Goal: Task Accomplishment & Management: Complete application form

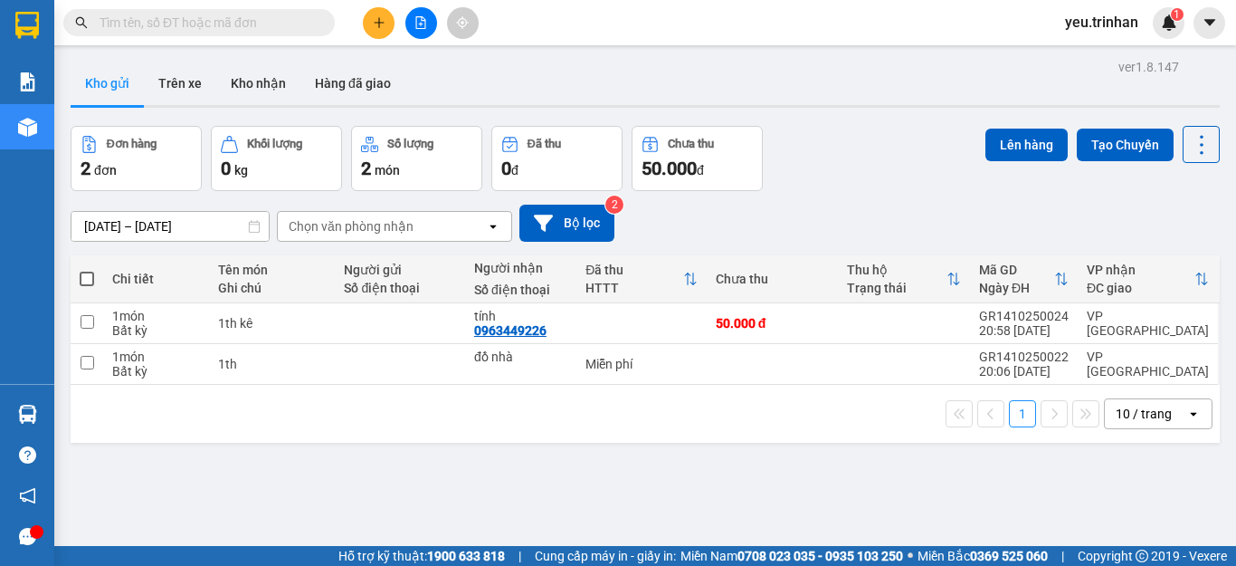
drag, startPoint x: 87, startPoint y: 280, endPoint x: 112, endPoint y: 271, distance: 26.9
click at [87, 280] on span at bounding box center [87, 278] width 14 height 14
click at [87, 270] on input "checkbox" at bounding box center [87, 270] width 0 height 0
checkbox input "true"
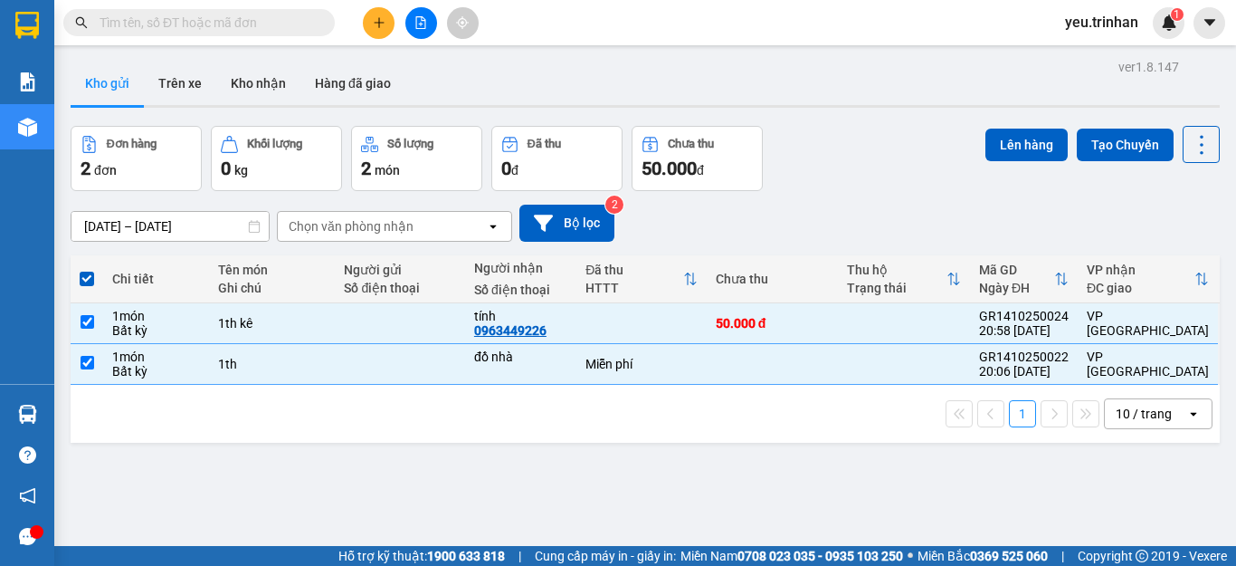
click at [966, 147] on div "Đơn hàng 2 đơn Khối lượng 0 kg Số lượng 2 món Đã thu 0 đ Chưa thu 50.000 đ Lên …" at bounding box center [645, 158] width 1149 height 65
click at [1012, 148] on button "Lên hàng" at bounding box center [1026, 144] width 82 height 33
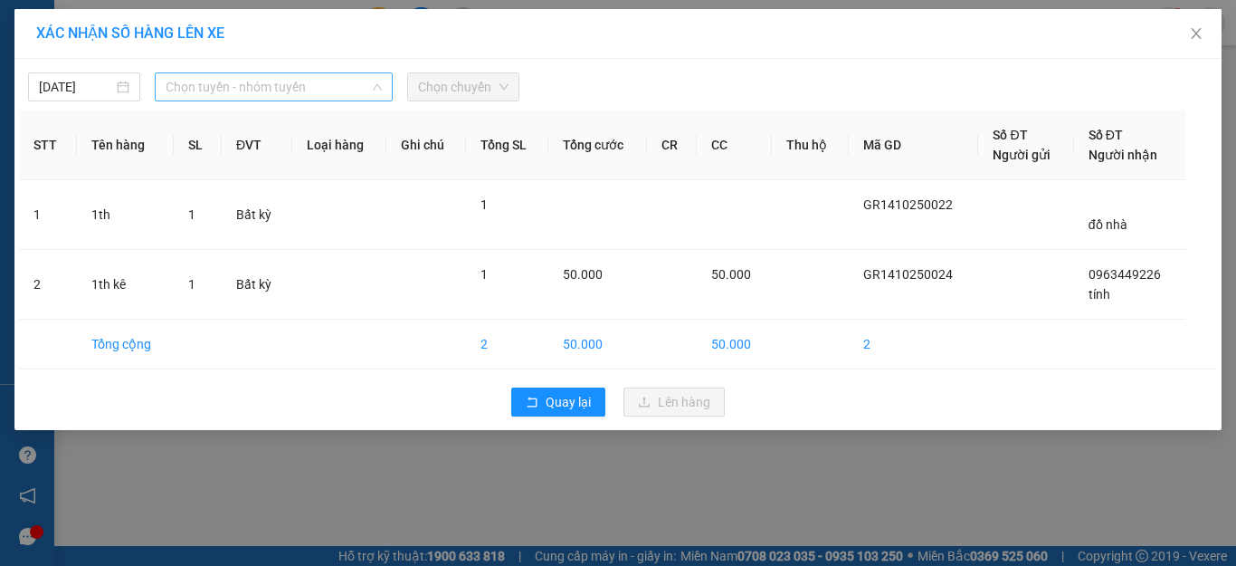
click at [205, 89] on span "Chọn tuyến - nhóm tuyến" at bounding box center [274, 86] width 216 height 27
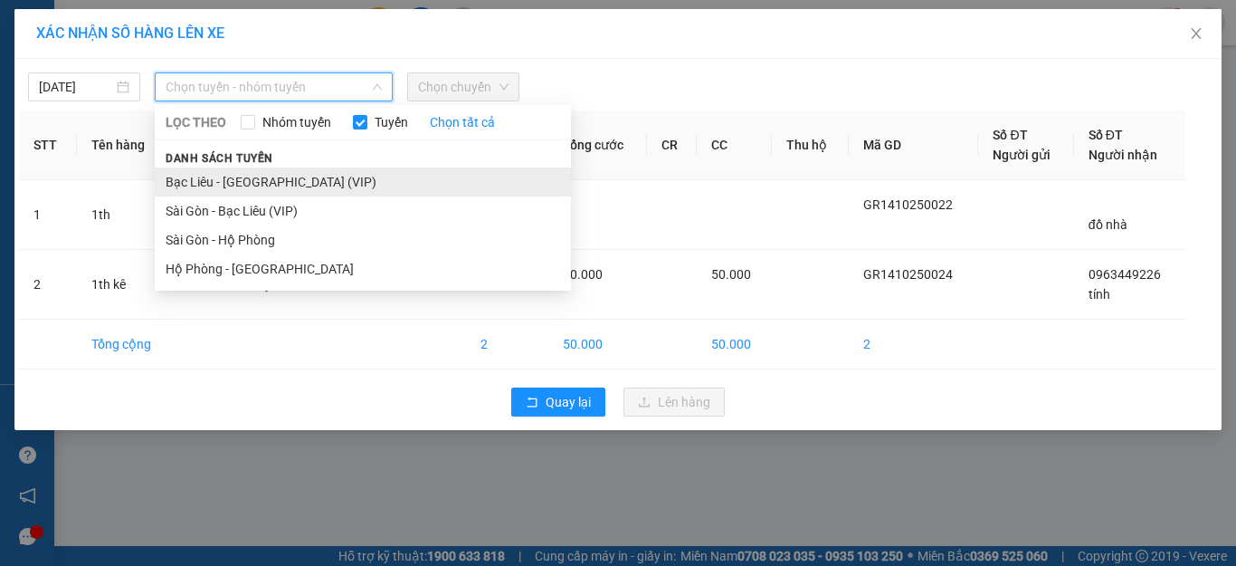
click at [207, 188] on li "Bạc Liêu - [GEOGRAPHIC_DATA] (VIP)" at bounding box center [363, 181] width 416 height 29
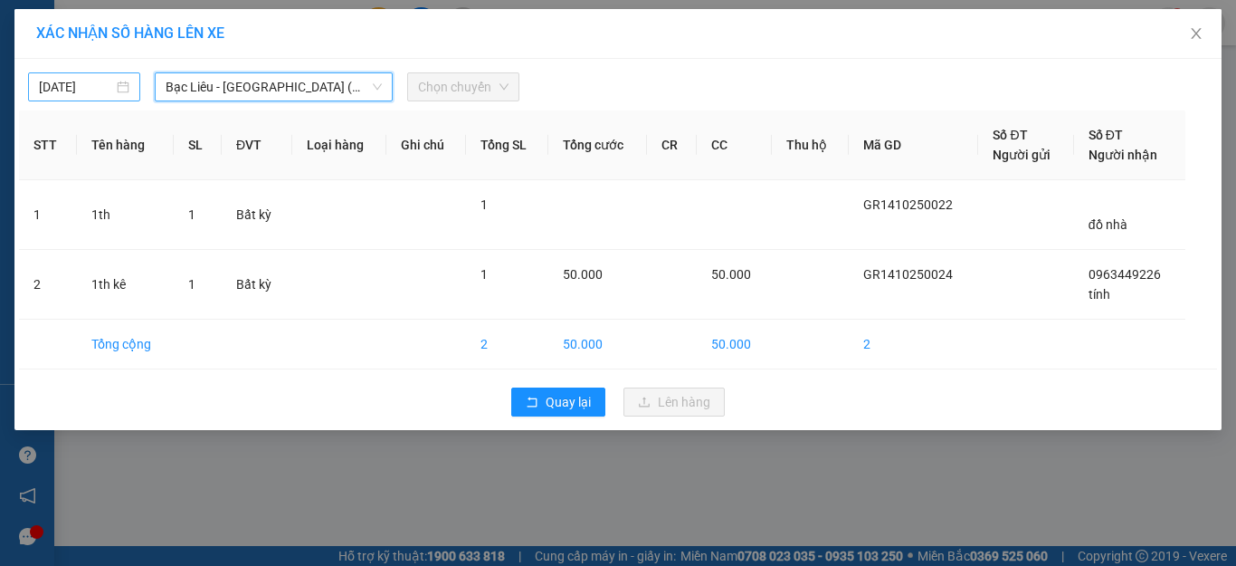
click at [74, 85] on input "[DATE]" at bounding box center [76, 87] width 74 height 20
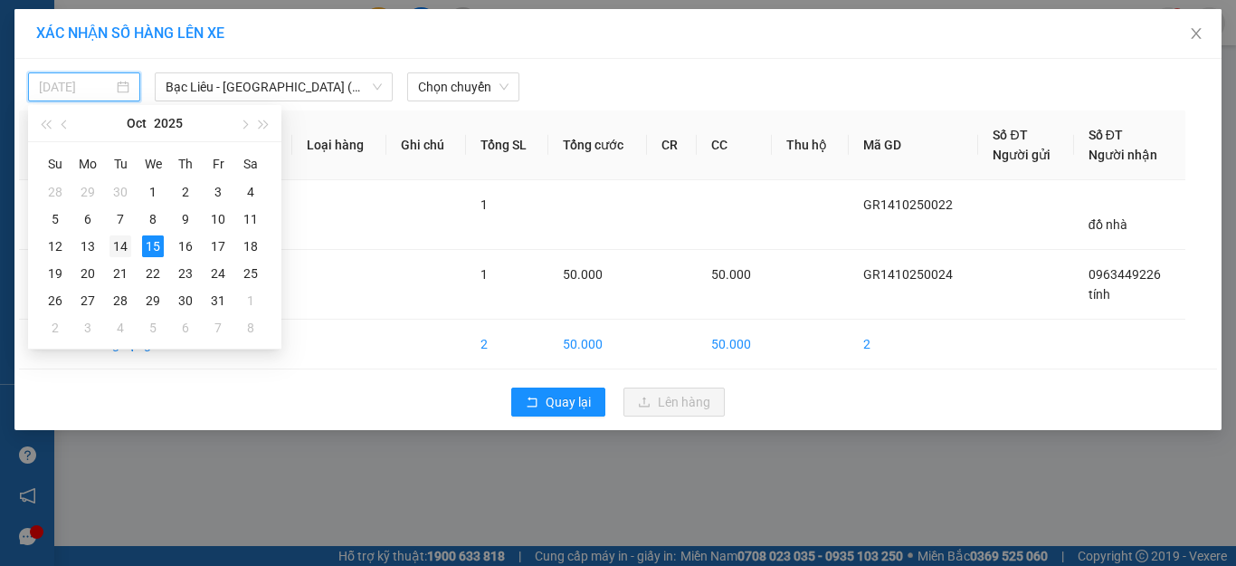
click at [124, 249] on div "14" at bounding box center [120, 246] width 22 height 22
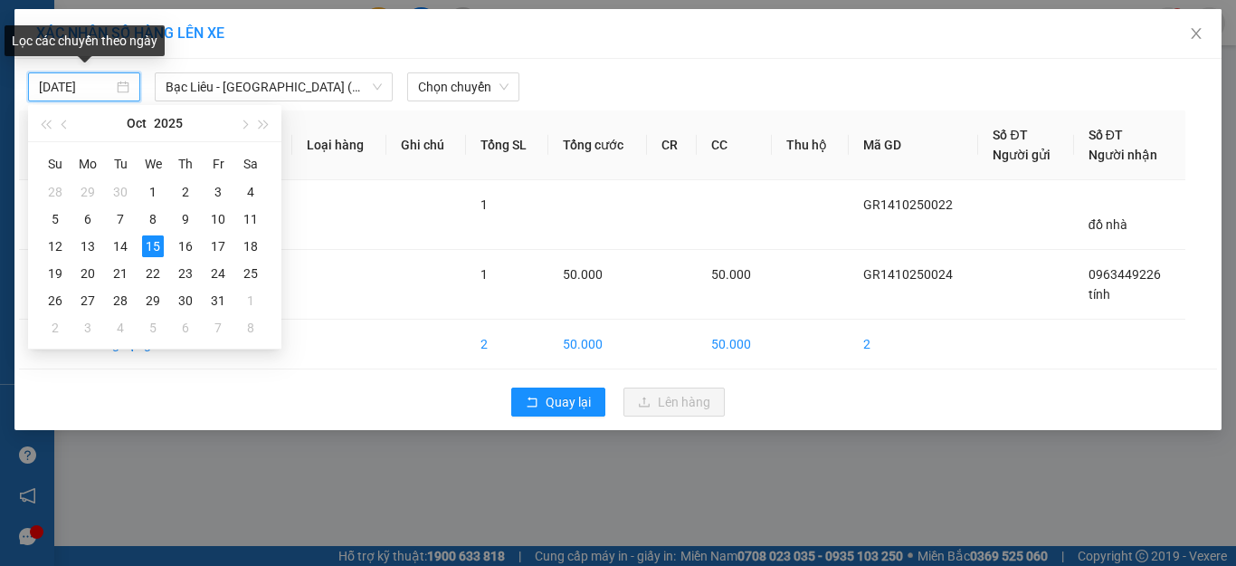
click at [79, 90] on input "[DATE]" at bounding box center [76, 87] width 74 height 20
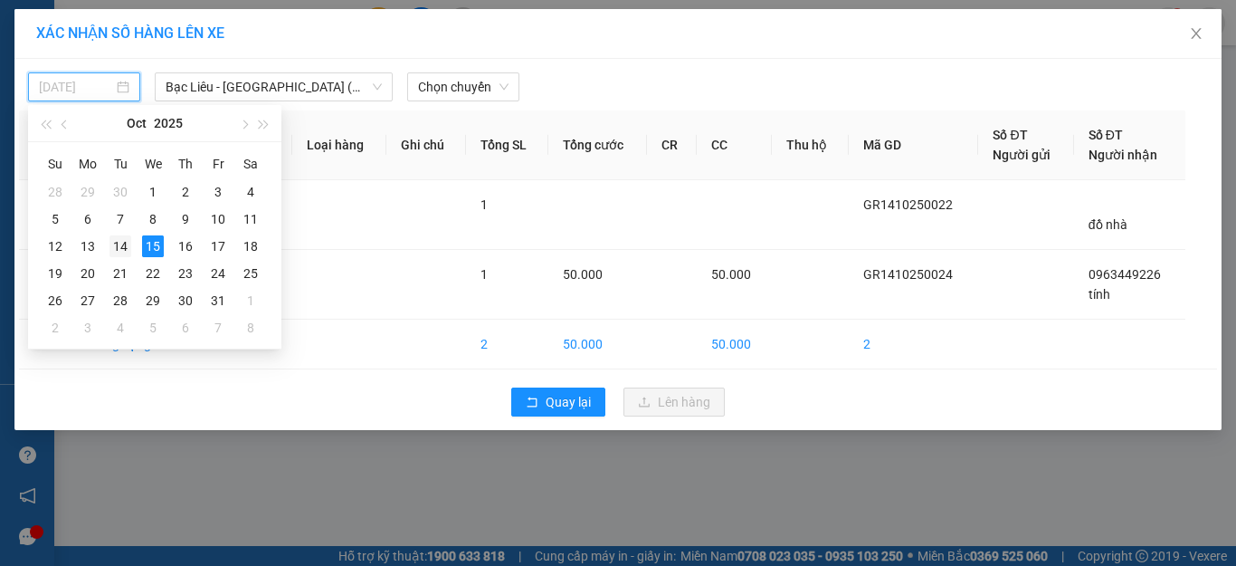
click at [118, 246] on div "14" at bounding box center [120, 246] width 22 height 22
type input "[DATE]"
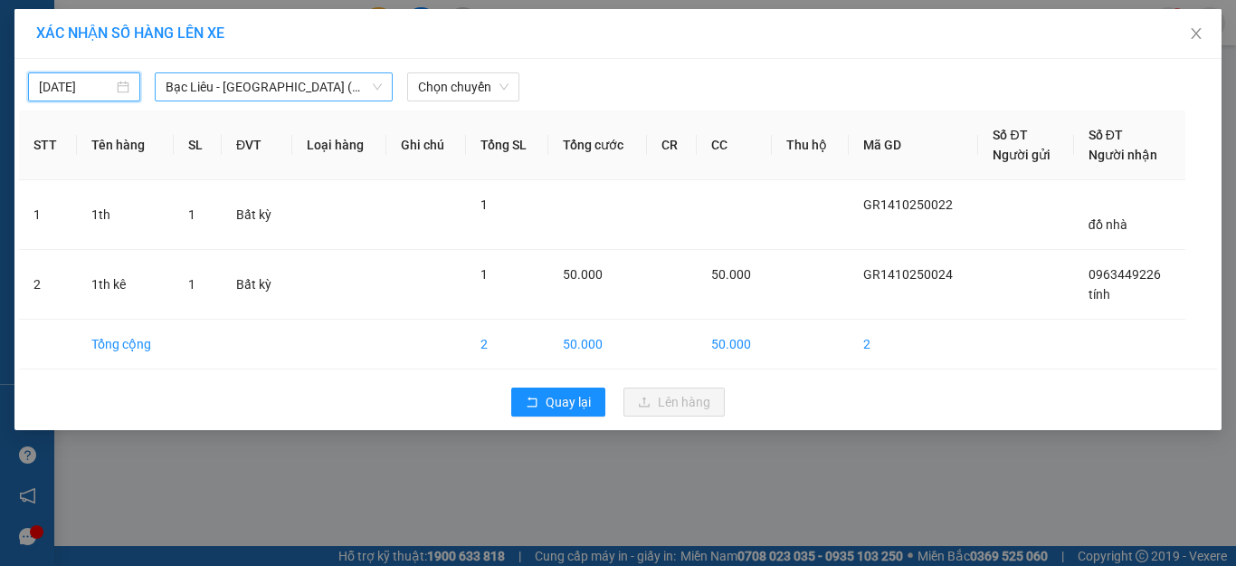
drag, startPoint x: 244, startPoint y: 90, endPoint x: 235, endPoint y: 131, distance: 41.7
click at [244, 91] on span "Bạc Liêu - [GEOGRAPHIC_DATA] (VIP)" at bounding box center [274, 86] width 216 height 27
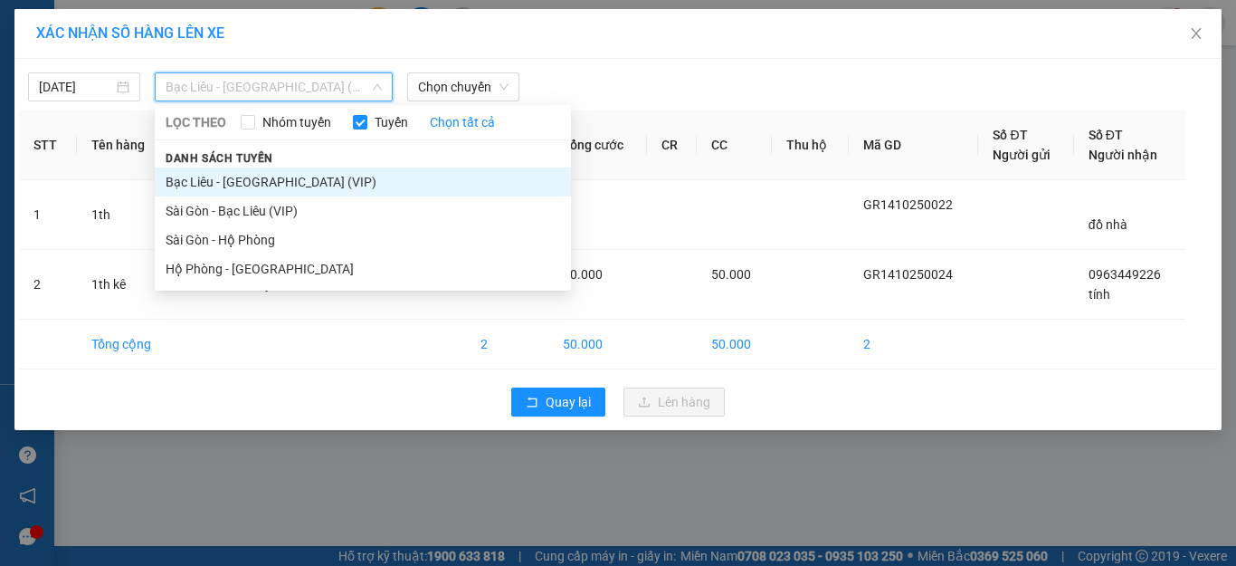
click at [224, 169] on li "Bạc Liêu - [GEOGRAPHIC_DATA] (VIP)" at bounding box center [363, 181] width 416 height 29
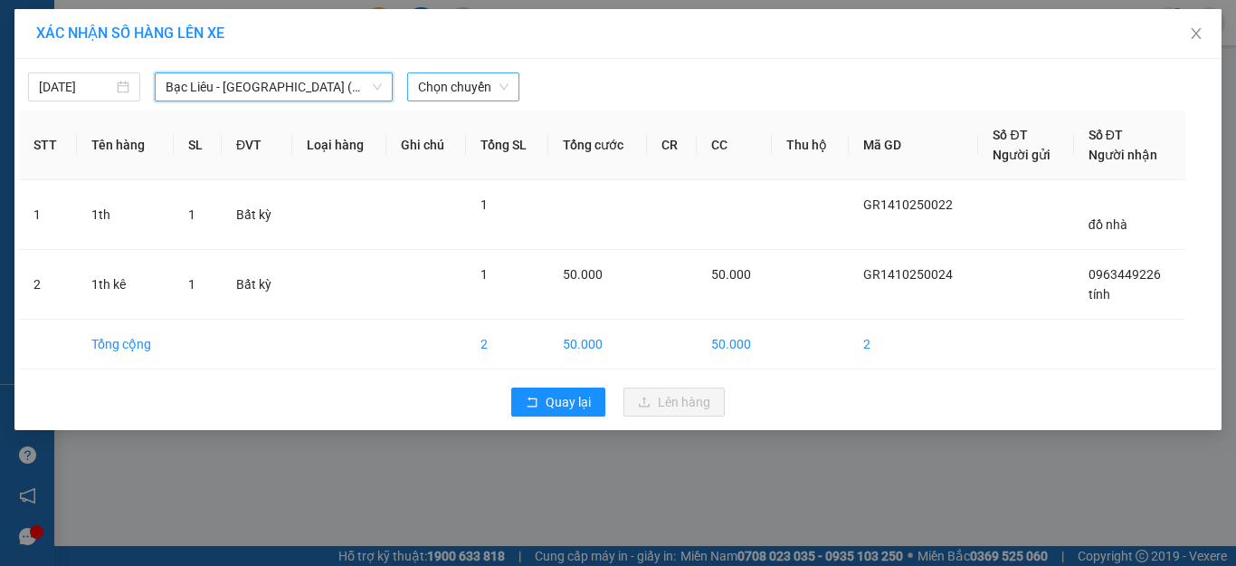
click at [461, 82] on span "Chọn chuyến" at bounding box center [463, 86] width 90 height 27
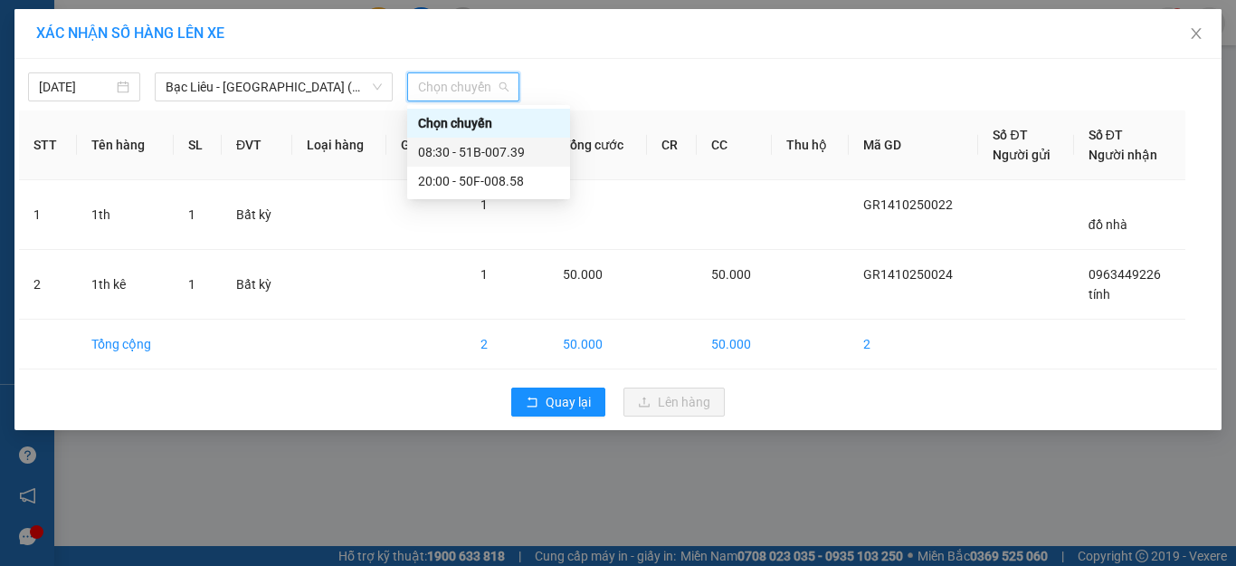
click at [456, 149] on div "08:30 - 51B-007.39" at bounding box center [488, 152] width 141 height 20
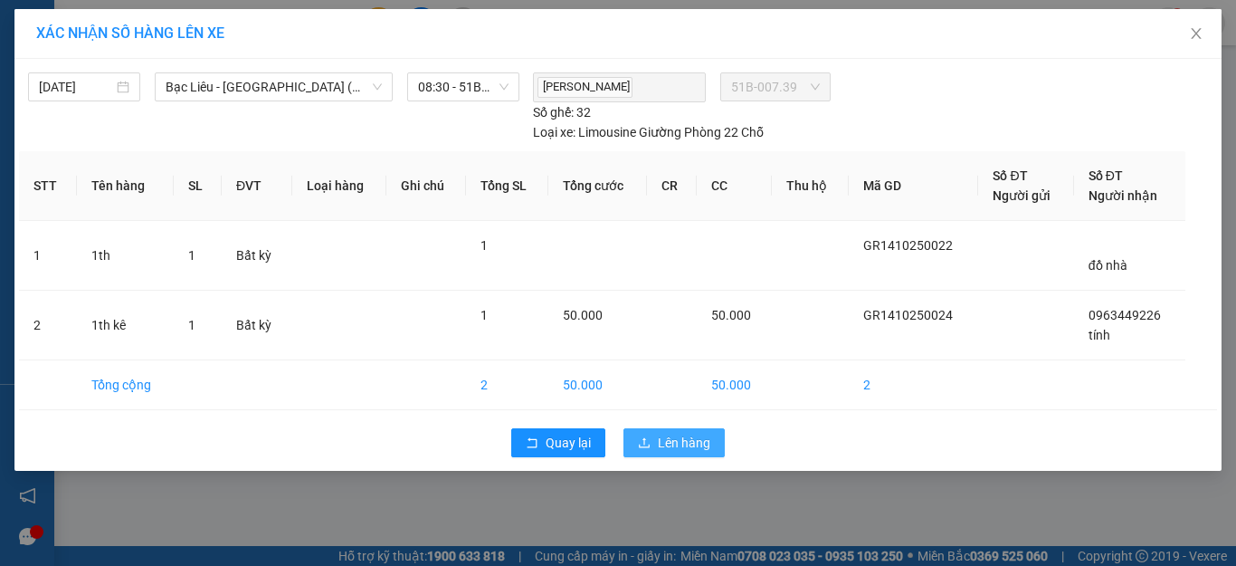
click at [681, 450] on span "Lên hàng" at bounding box center [684, 443] width 52 height 20
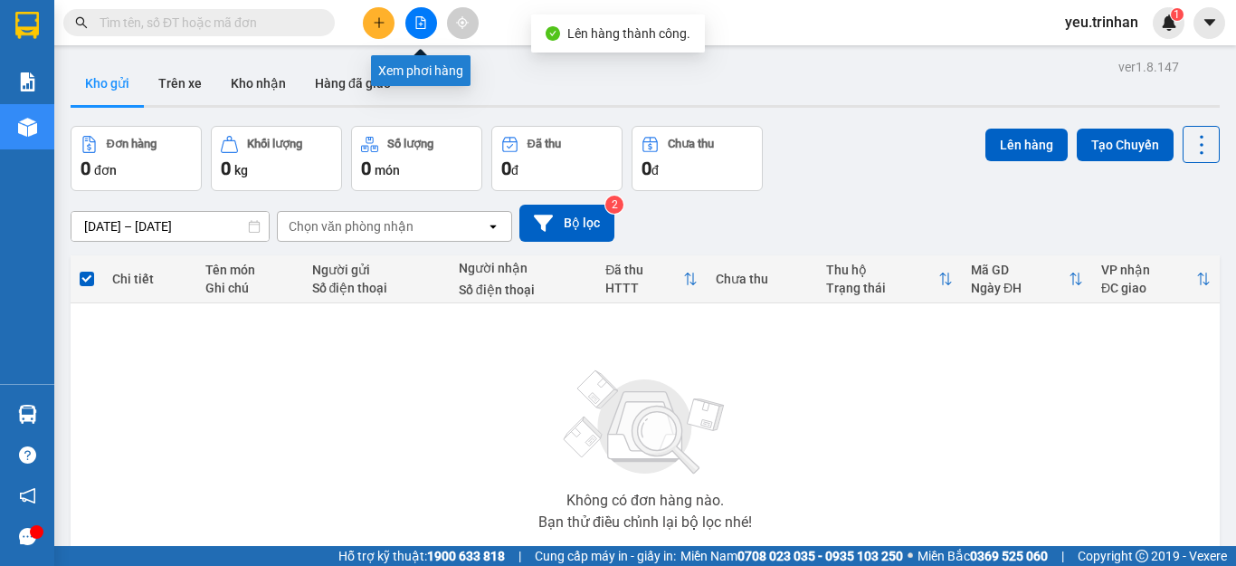
click at [422, 24] on icon "file-add" at bounding box center [421, 22] width 10 height 13
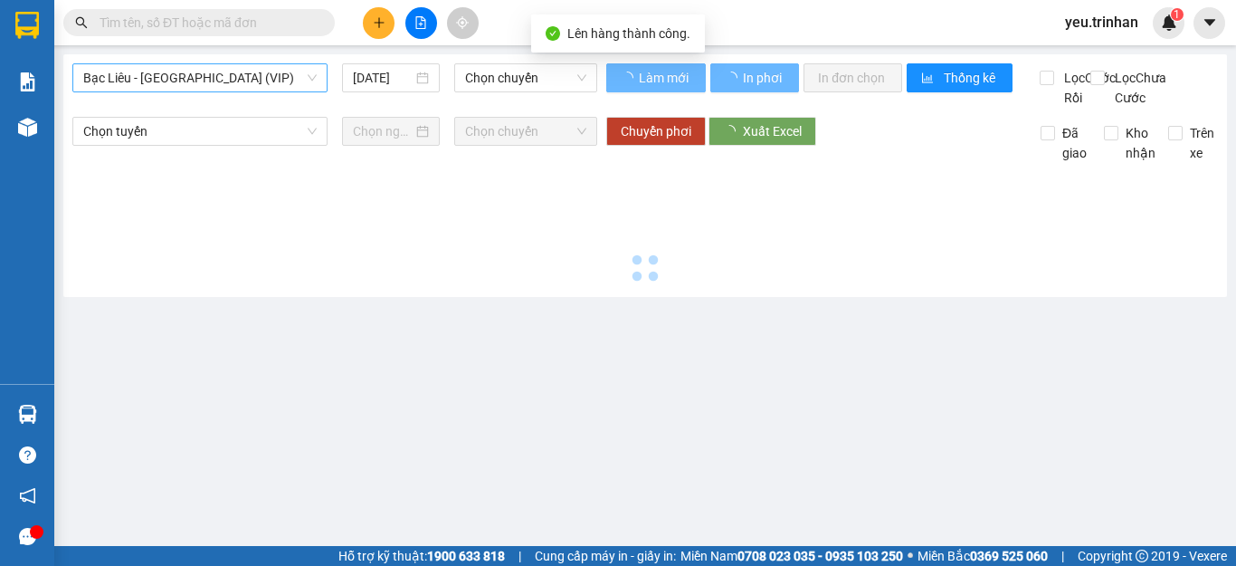
type input "[DATE]"
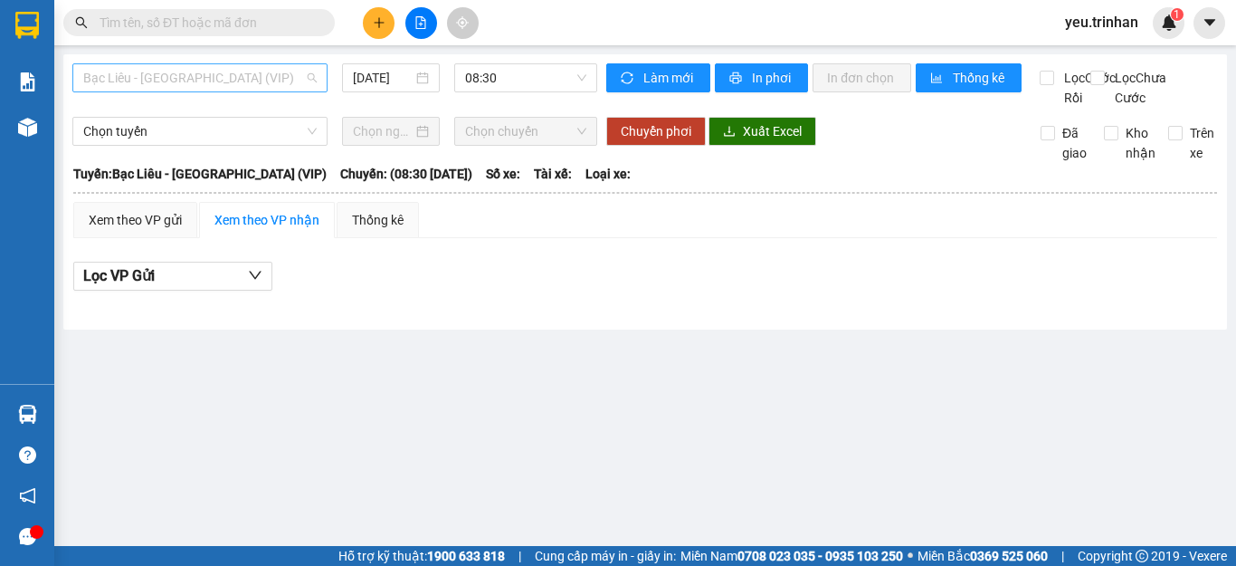
click at [224, 89] on span "Bạc Liêu - [GEOGRAPHIC_DATA] (VIP)" at bounding box center [199, 77] width 233 height 27
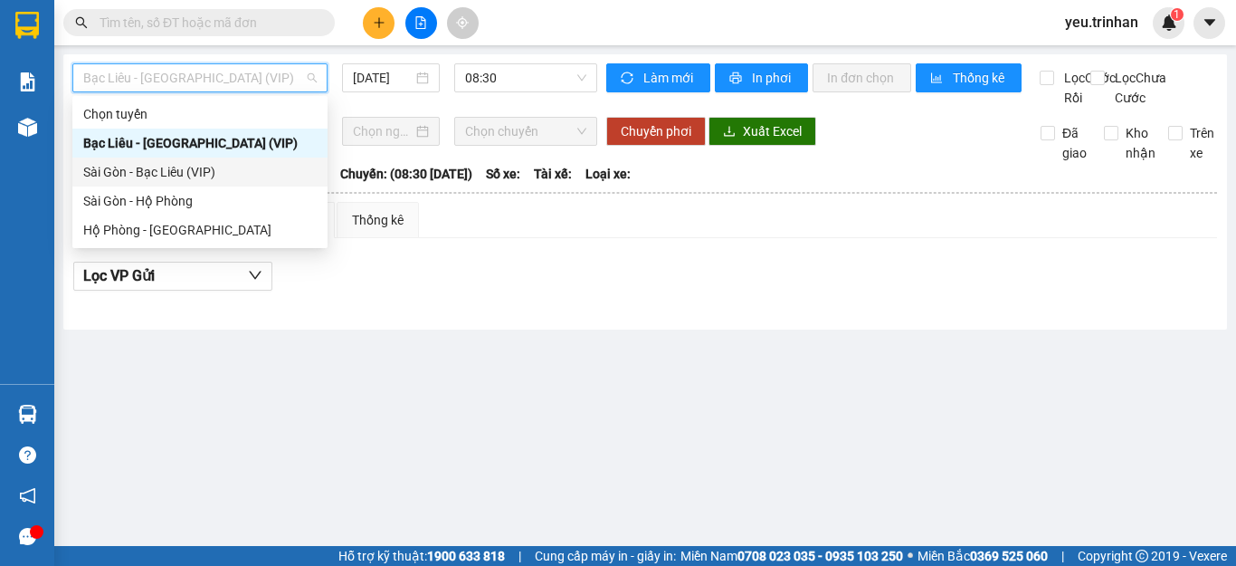
click at [175, 175] on div "Sài Gòn - Bạc Liêu (VIP)" at bounding box center [199, 172] width 233 height 20
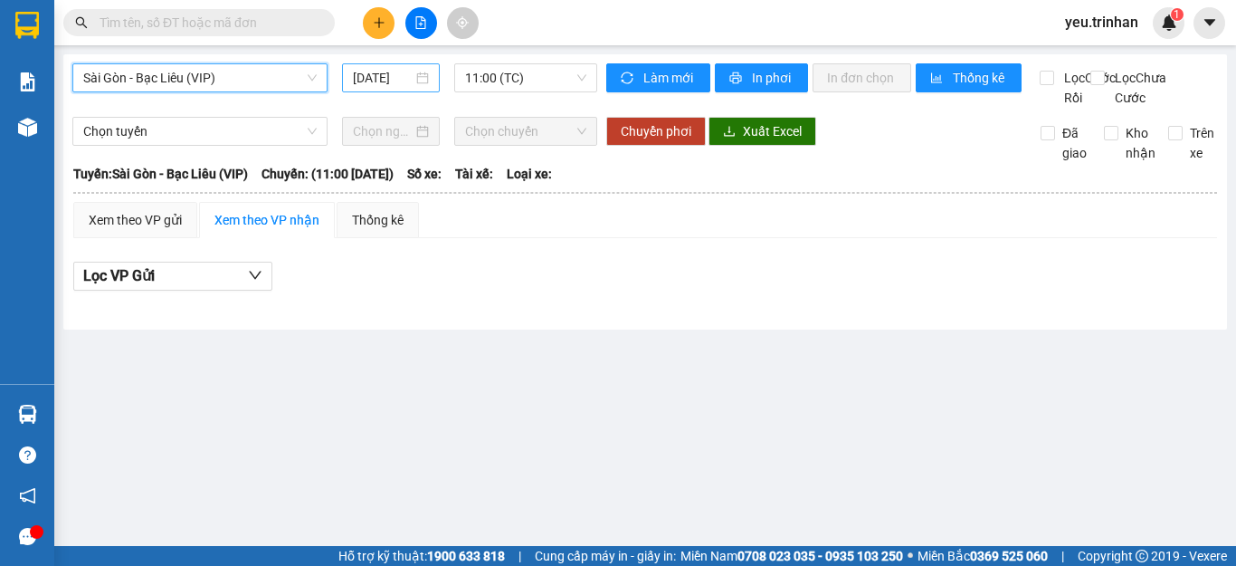
click at [383, 80] on input "[DATE]" at bounding box center [383, 78] width 60 height 20
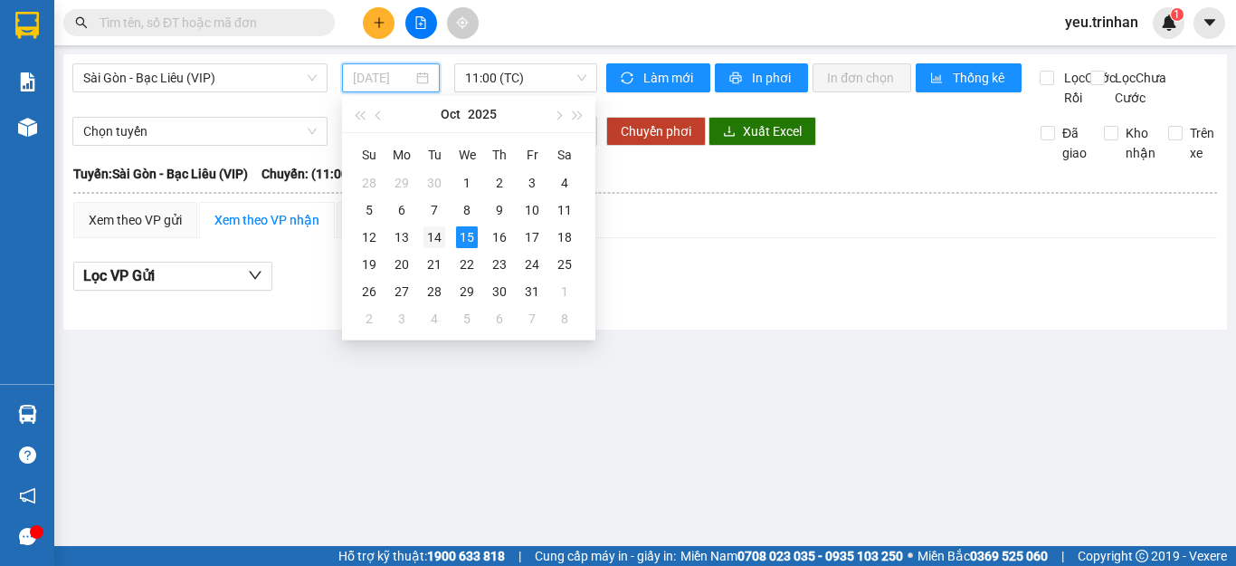
click at [436, 240] on div "14" at bounding box center [435, 237] width 22 height 22
type input "[DATE]"
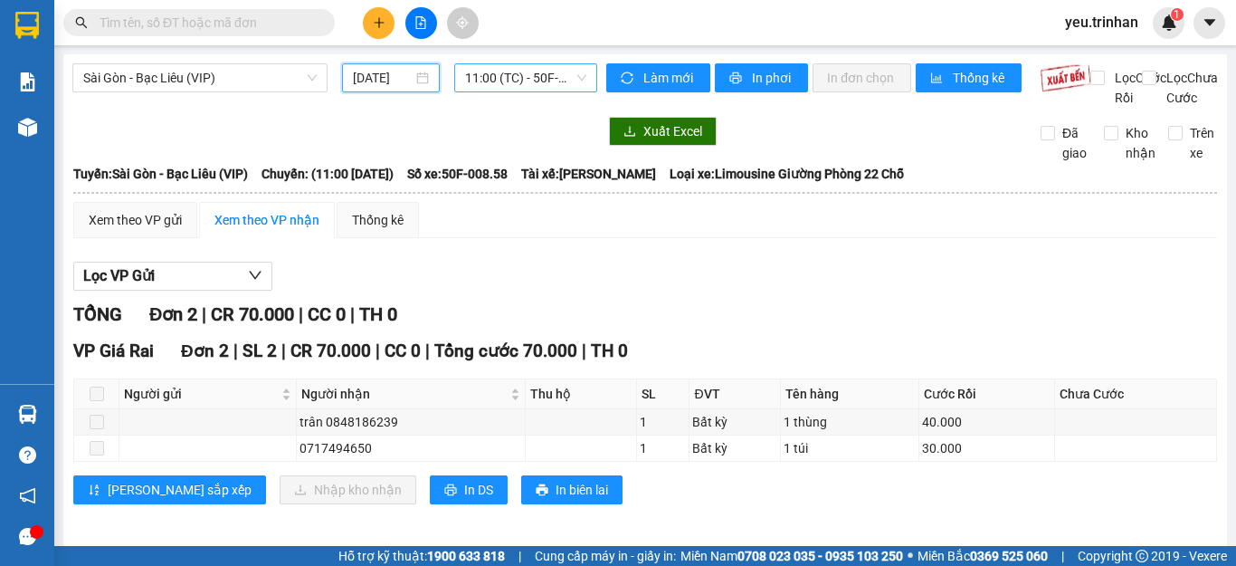
click at [534, 78] on span "11:00 (TC) - 50F-008.58" at bounding box center [525, 77] width 121 height 27
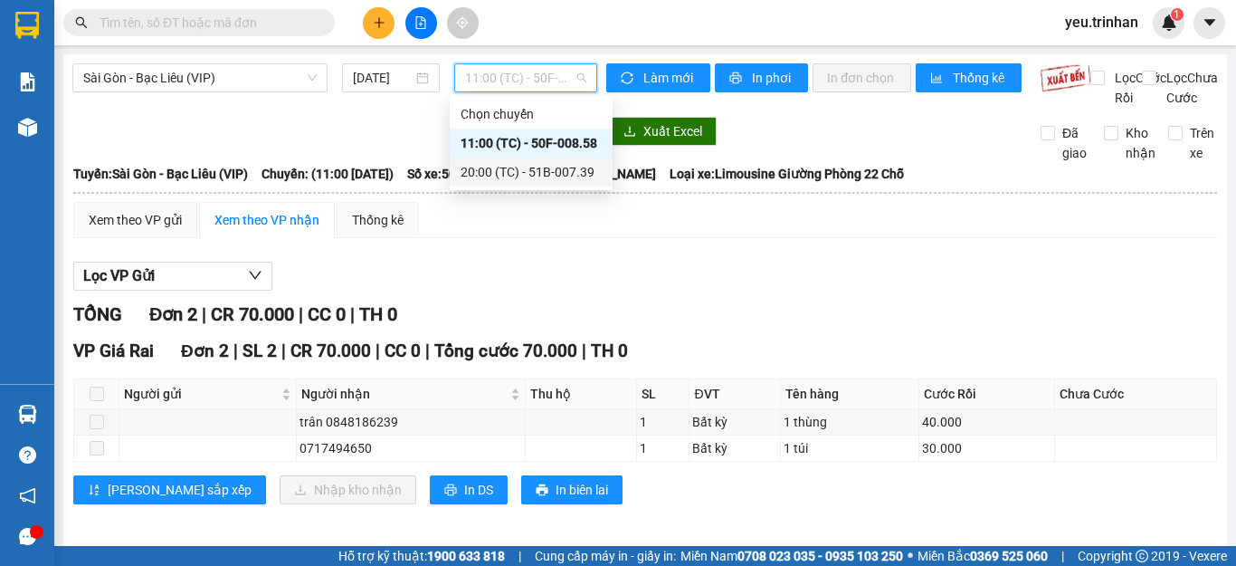
click at [489, 168] on div "20:00 (TC) - 51B-007.39" at bounding box center [531, 172] width 141 height 20
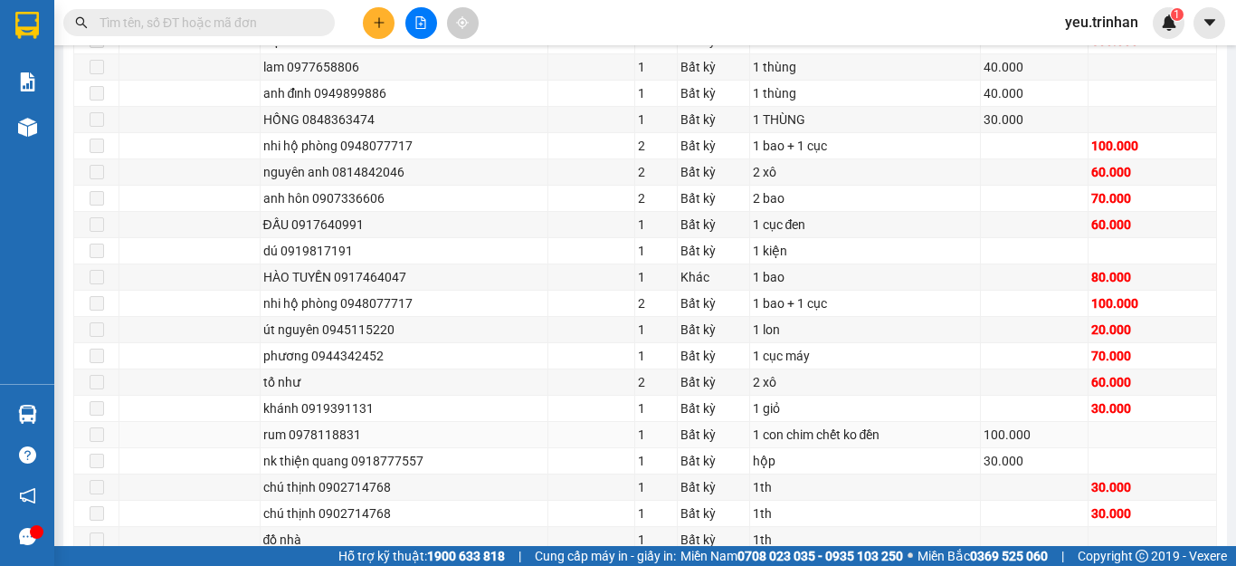
scroll to position [1538, 0]
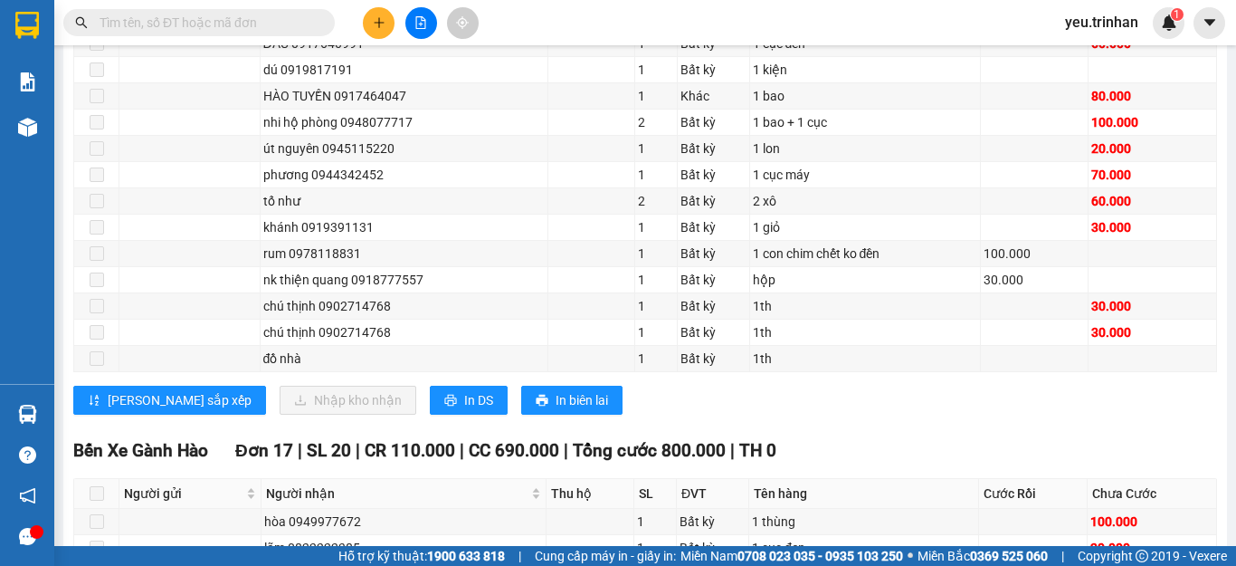
click at [400, 405] on div "VP Giá Rai Đơn 27 | SL 46 | CR 240.000 | CC 2.090.000 | Tổng cước 2.330.000 | T…" at bounding box center [645, 10] width 1144 height 836
click at [464, 410] on span "In DS" at bounding box center [478, 400] width 29 height 20
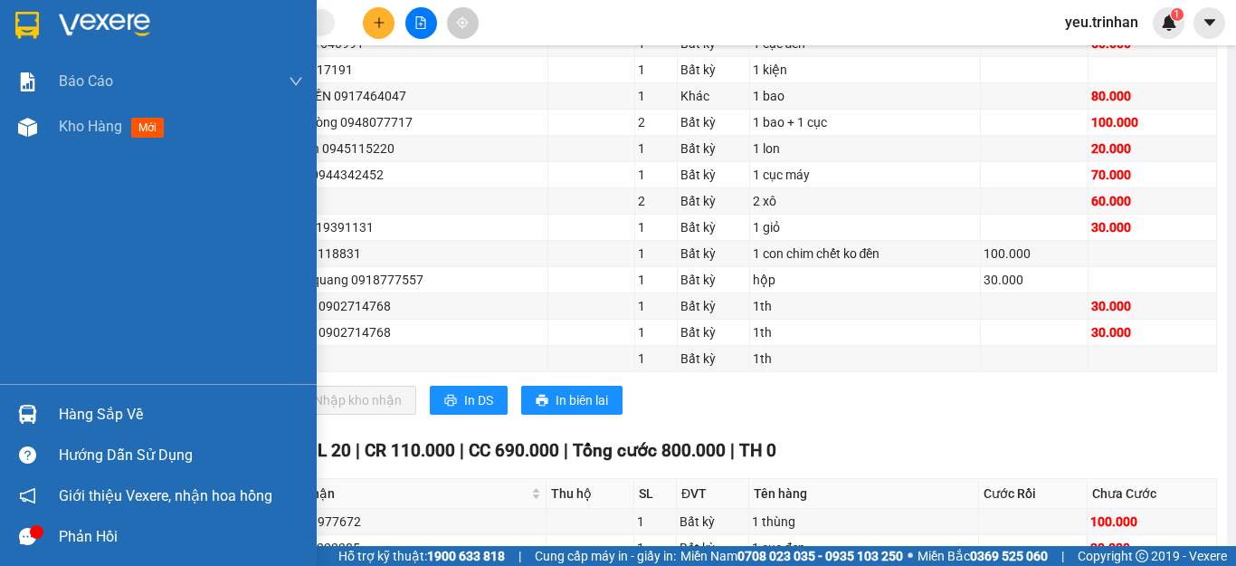
click at [35, 26] on img at bounding box center [27, 25] width 24 height 27
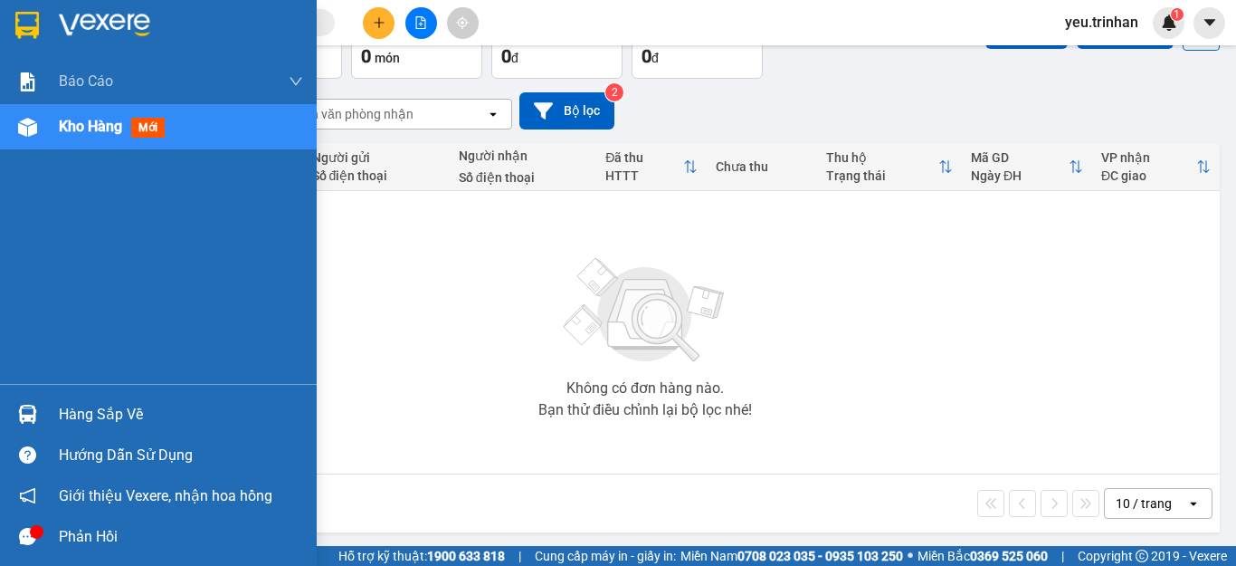
scroll to position [115, 0]
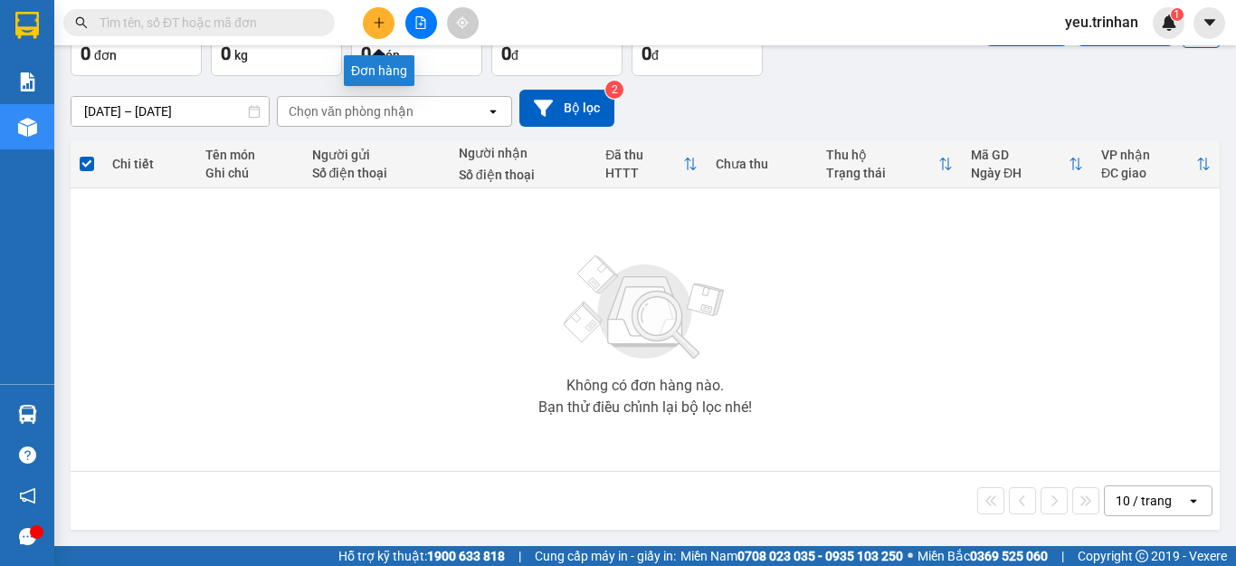
click at [386, 16] on button at bounding box center [379, 23] width 32 height 32
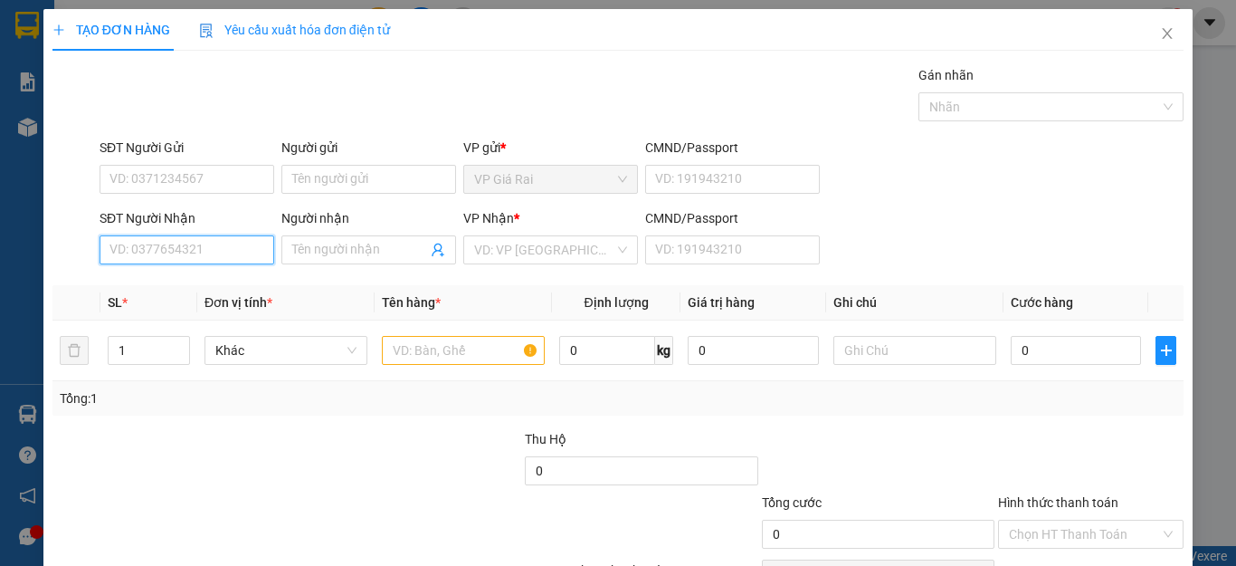
click at [205, 254] on input "SĐT Người Nhận" at bounding box center [187, 249] width 175 height 29
type input "0917771893"
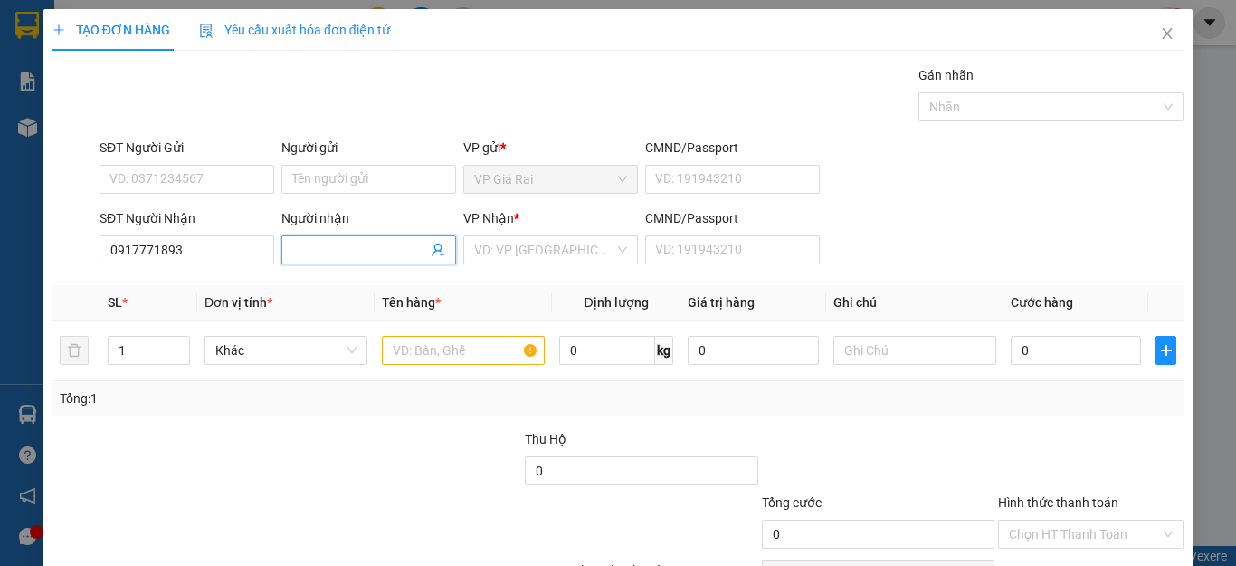
click at [338, 249] on input "Người nhận" at bounding box center [359, 250] width 135 height 20
type input "[PERSON_NAME]"
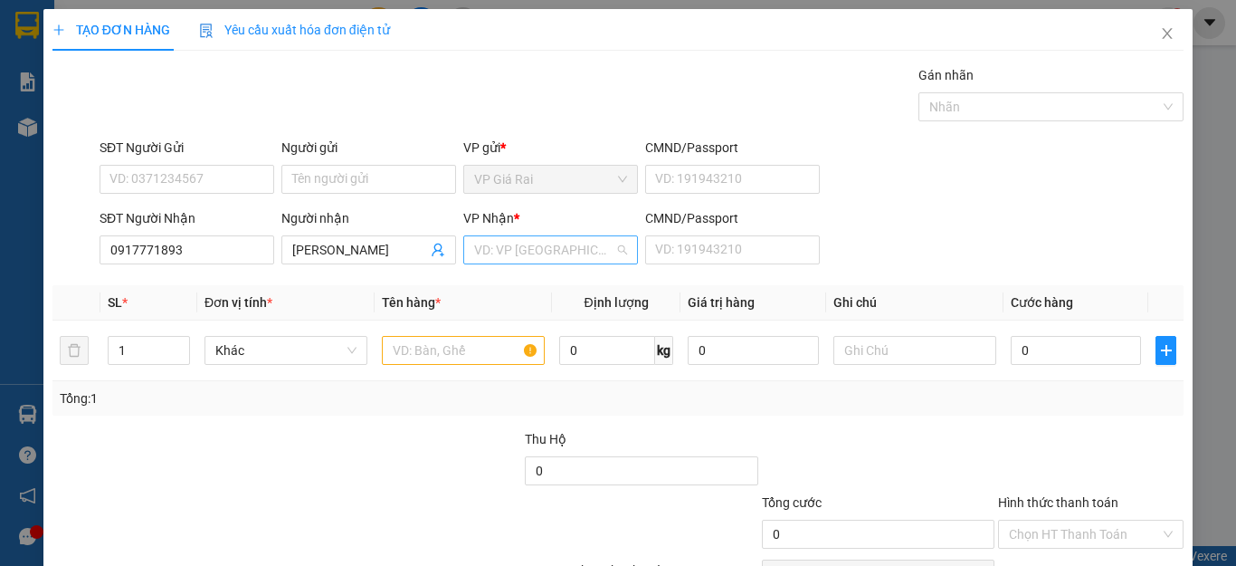
click at [547, 248] on input "search" at bounding box center [544, 249] width 140 height 27
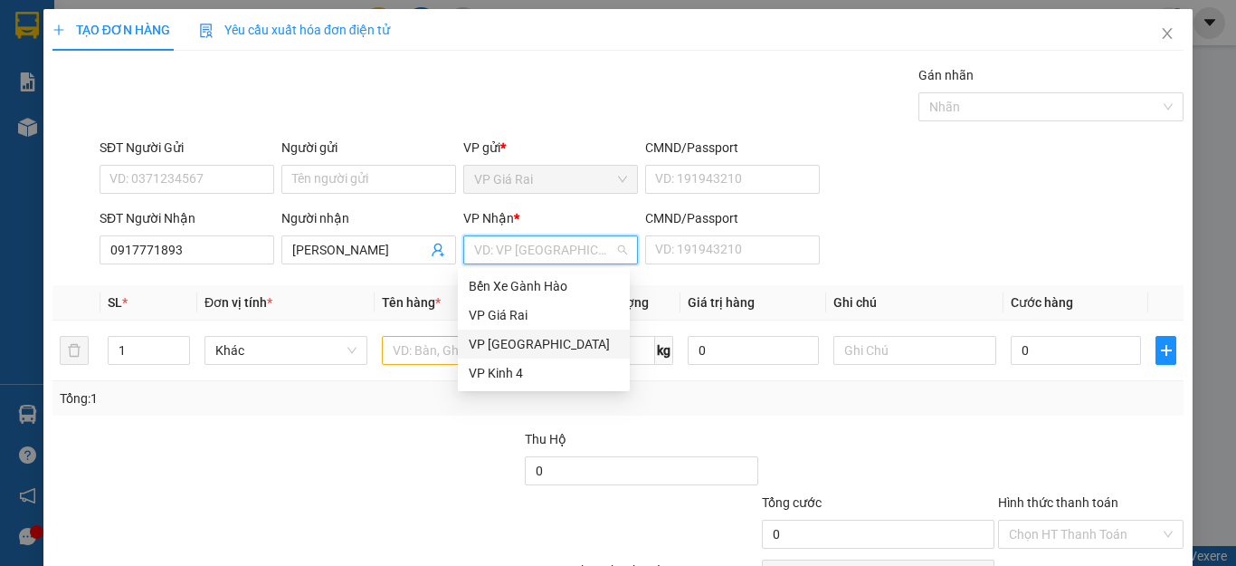
click at [492, 344] on div "VP [GEOGRAPHIC_DATA]" at bounding box center [544, 344] width 150 height 20
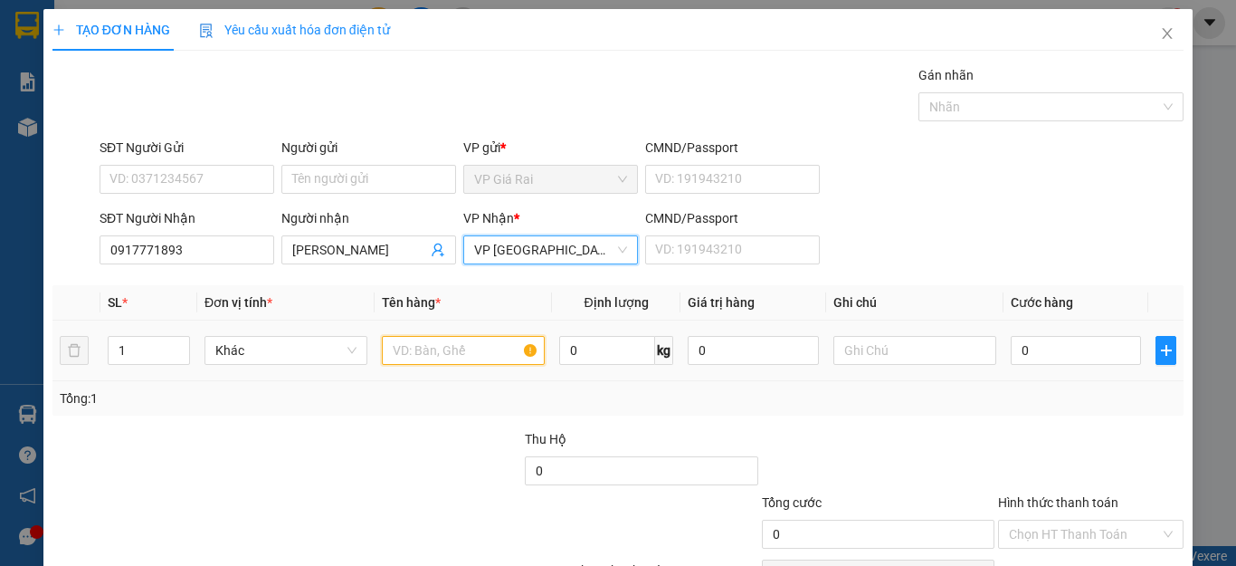
click at [435, 343] on input "text" at bounding box center [463, 350] width 163 height 29
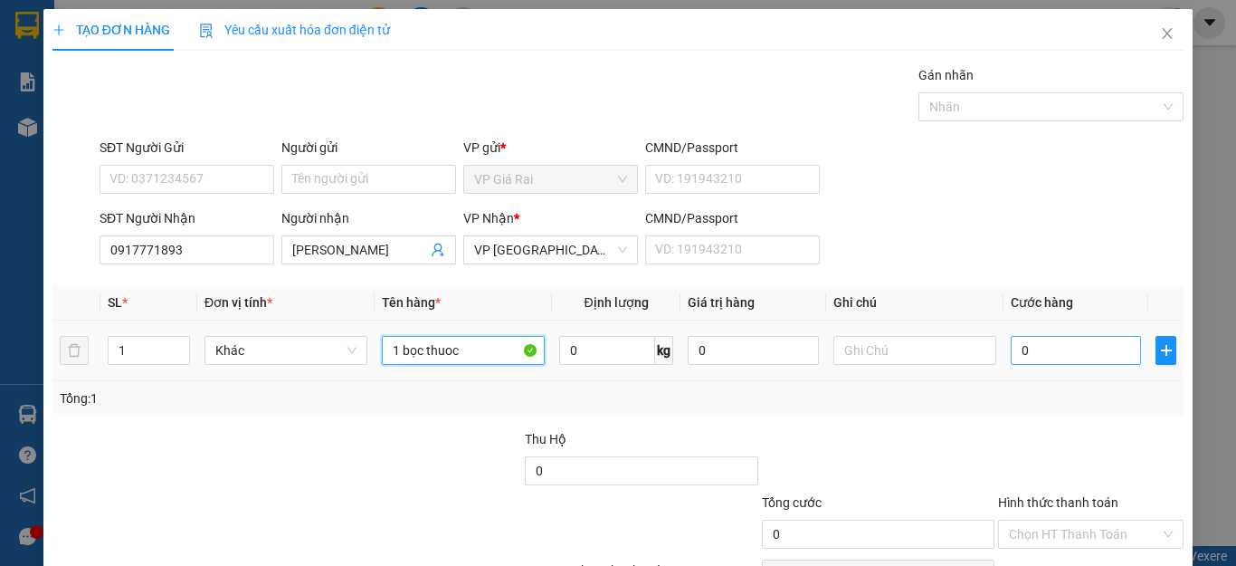
type input "1 bọc thuoc"
click at [1042, 357] on input "0" at bounding box center [1076, 350] width 130 height 29
type input "2"
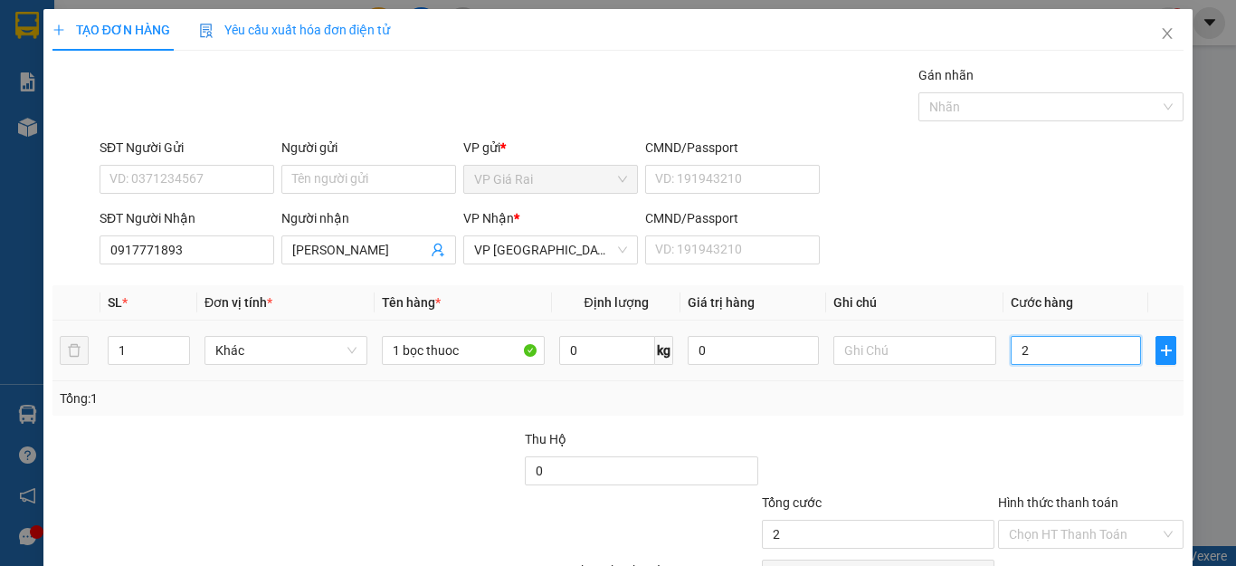
type input "20"
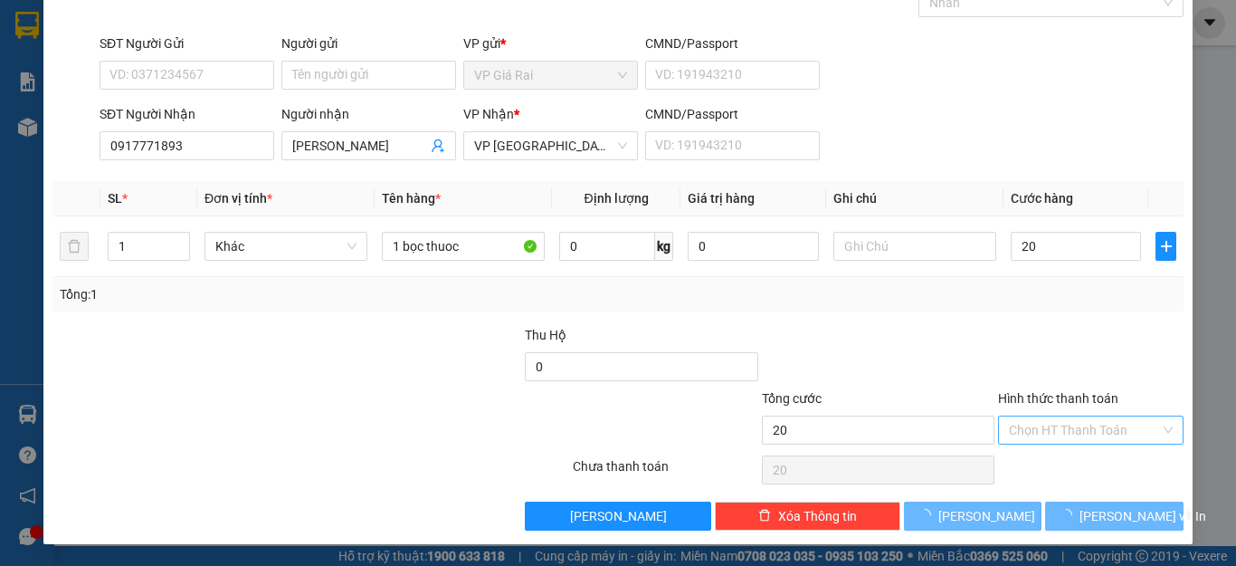
type input "20.000"
click at [1070, 430] on input "Hình thức thanh toán" at bounding box center [1084, 429] width 151 height 27
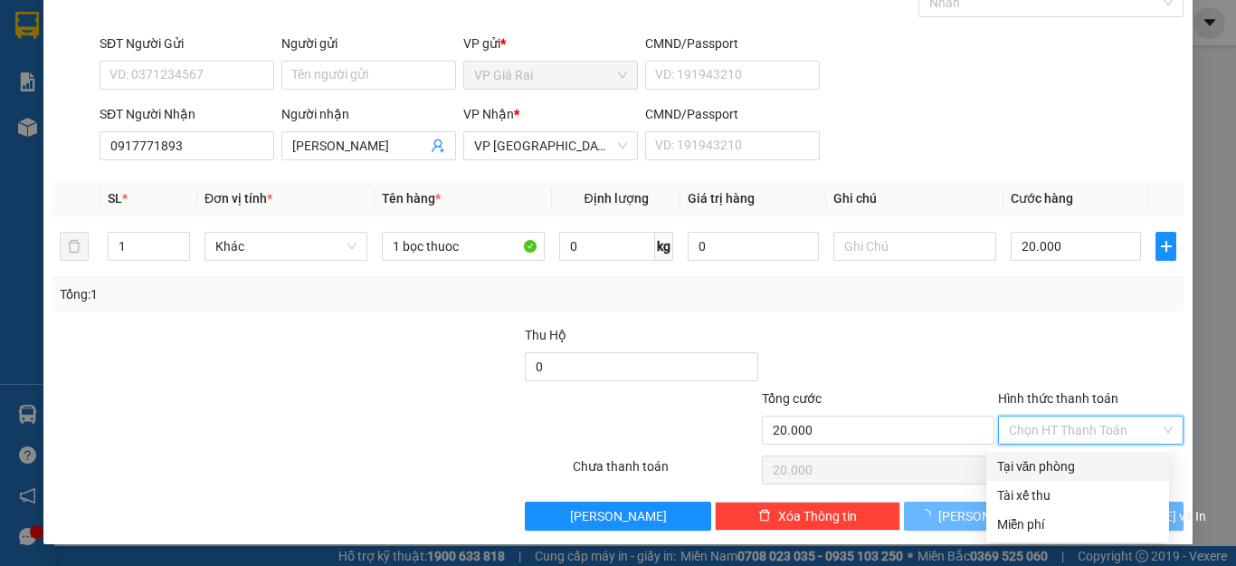
click at [1051, 462] on div "Tại văn phòng" at bounding box center [1077, 466] width 161 height 20
type input "0"
click at [1207, 300] on div "TẠO ĐƠN HÀNG Yêu cầu xuất hóa đơn điện tử Transit Pickup Surcharge Ids Transit …" at bounding box center [618, 283] width 1236 height 566
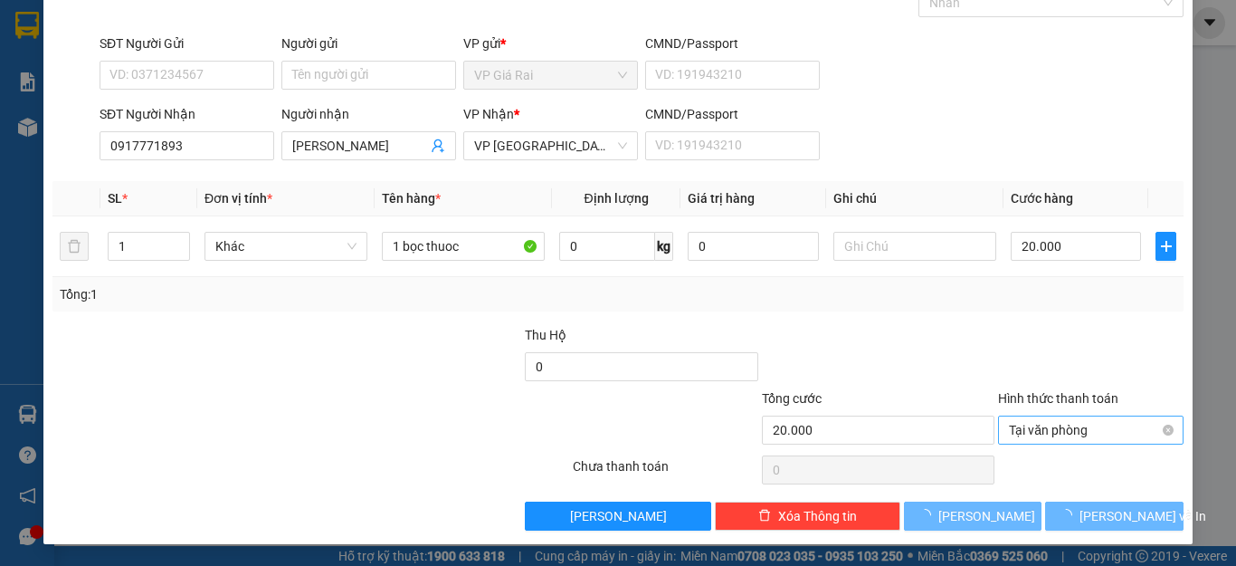
click at [1056, 430] on span "Tại văn phòng" at bounding box center [1091, 429] width 164 height 27
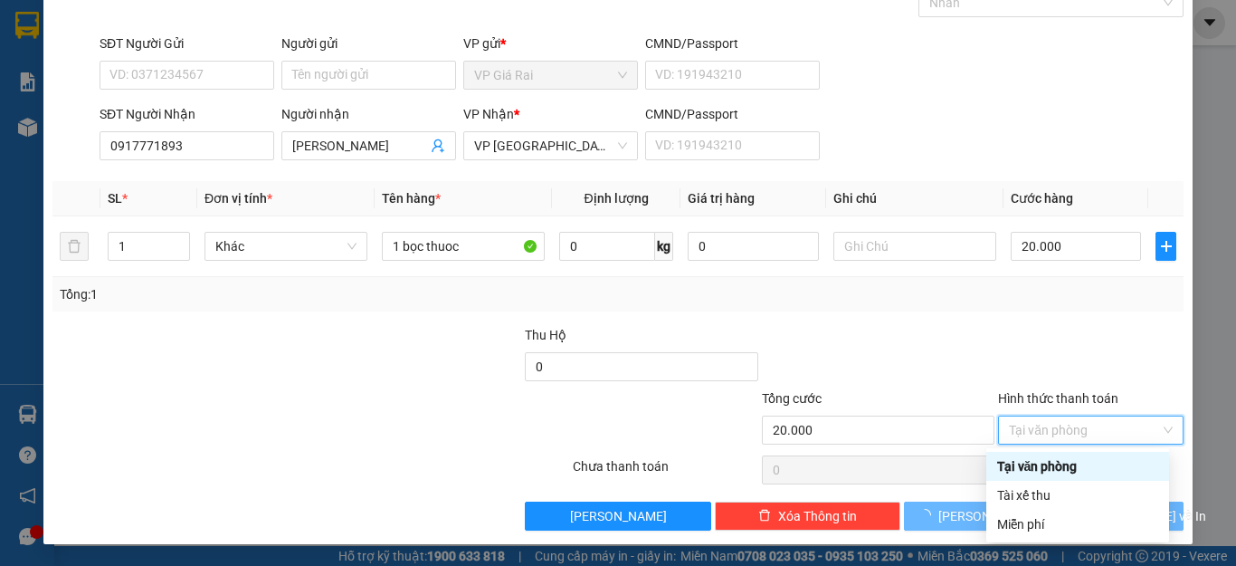
click at [1028, 468] on div "Tại văn phòng" at bounding box center [1077, 466] width 161 height 20
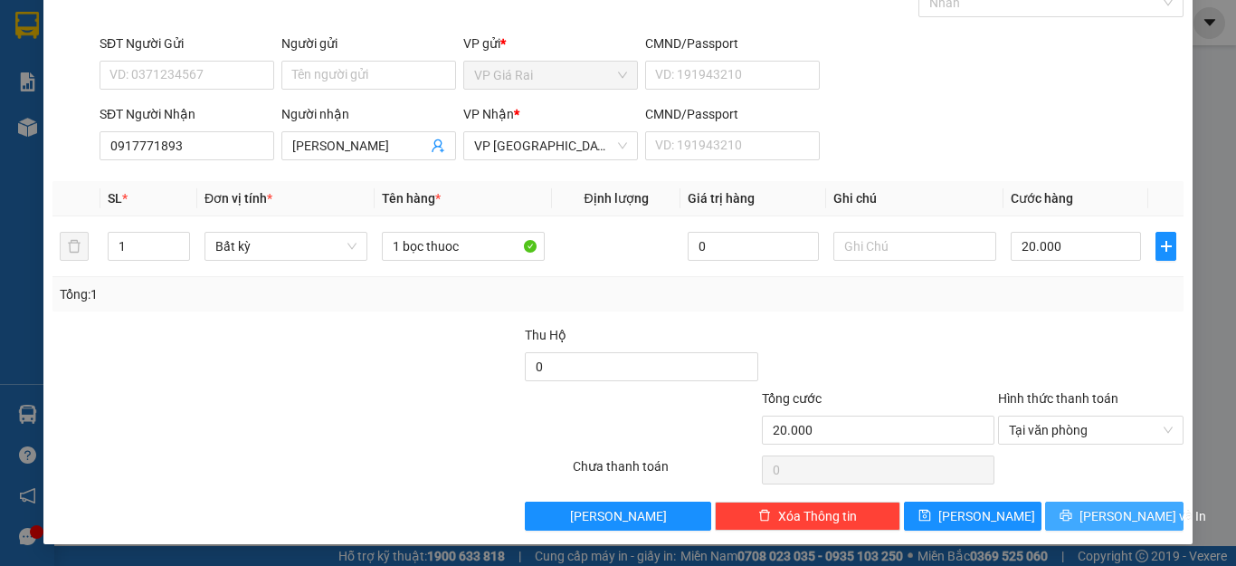
click at [1096, 523] on span "[PERSON_NAME] và In" at bounding box center [1143, 516] width 127 height 20
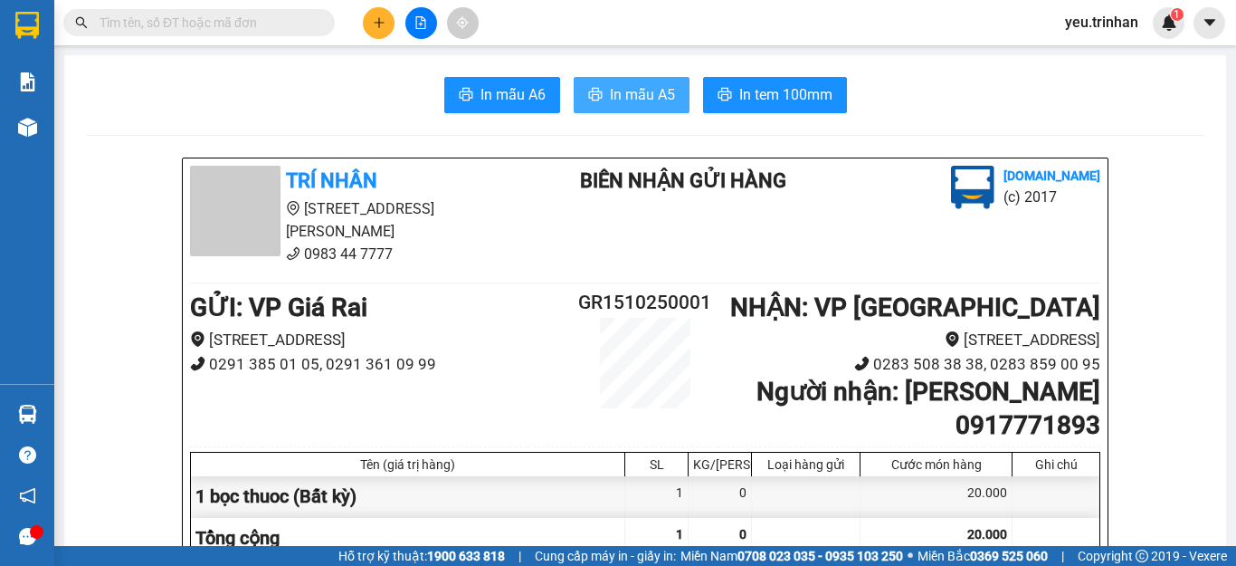
click at [610, 100] on span "In mẫu A5" at bounding box center [642, 94] width 65 height 23
click at [976, 527] on span "20.000" at bounding box center [987, 534] width 40 height 14
click at [376, 35] on button at bounding box center [379, 23] width 32 height 32
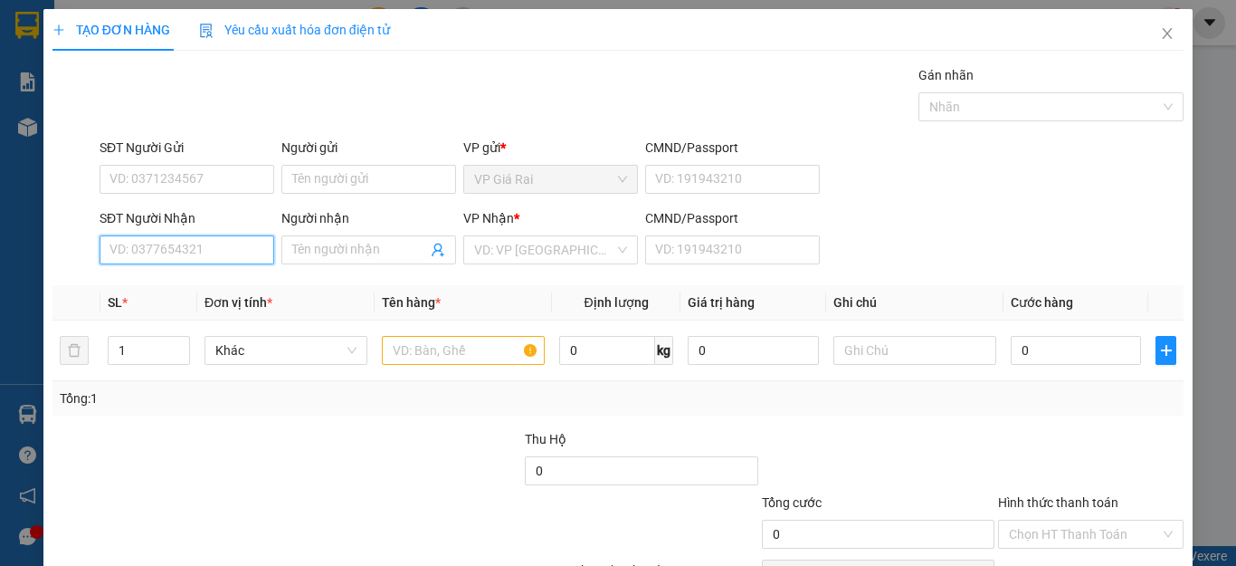
click at [190, 245] on input "SĐT Người Nhận" at bounding box center [187, 249] width 175 height 29
type input "0944324484"
click at [193, 291] on div "0944324484 - [PERSON_NAME]" at bounding box center [198, 286] width 178 height 20
type input "giang văn điện"
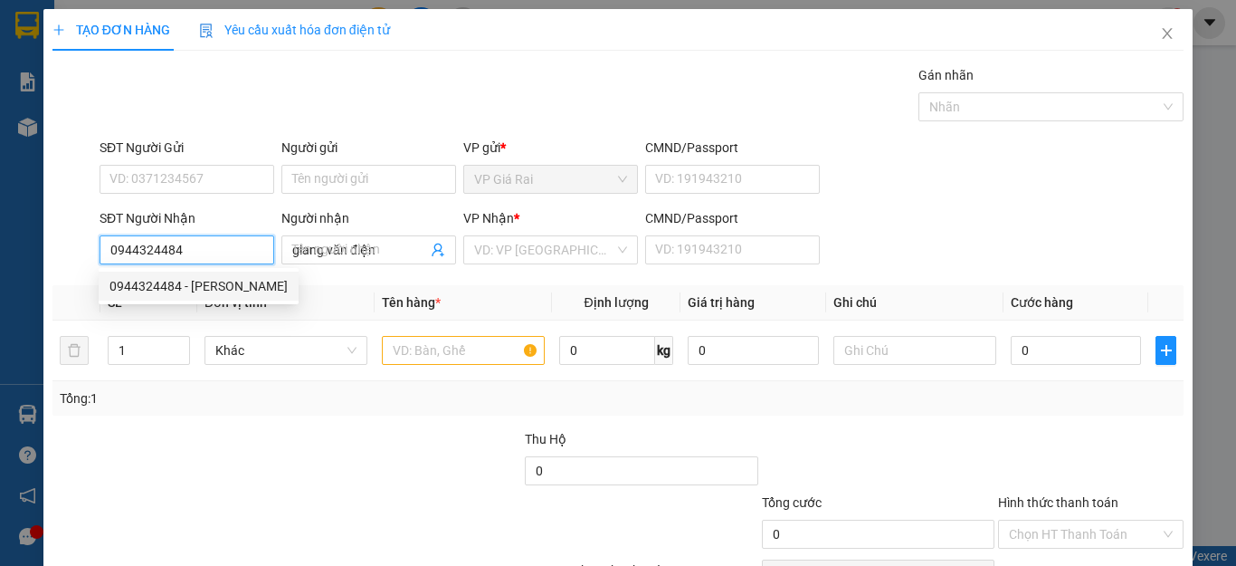
type input "20.000"
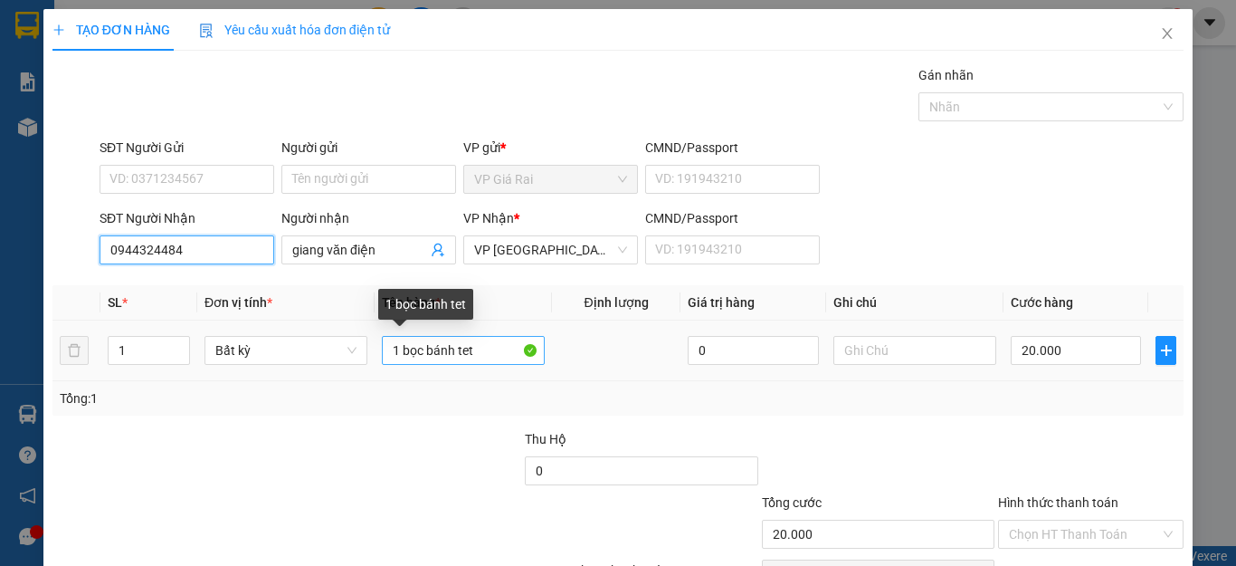
type input "0944324484"
click at [475, 350] on input "1 bọc bánh tet" at bounding box center [463, 350] width 163 height 29
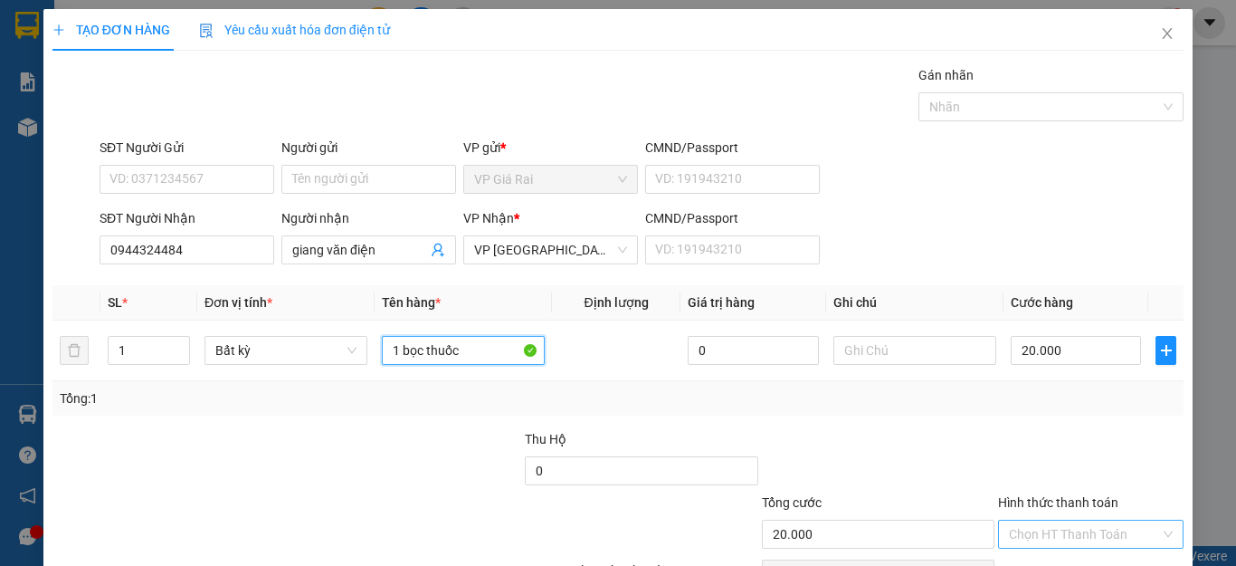
type input "1 bọc thuốc"
drag, startPoint x: 1053, startPoint y: 532, endPoint x: 1061, endPoint y: 518, distance: 16.2
click at [1057, 521] on input "Hình thức thanh toán" at bounding box center [1084, 533] width 151 height 27
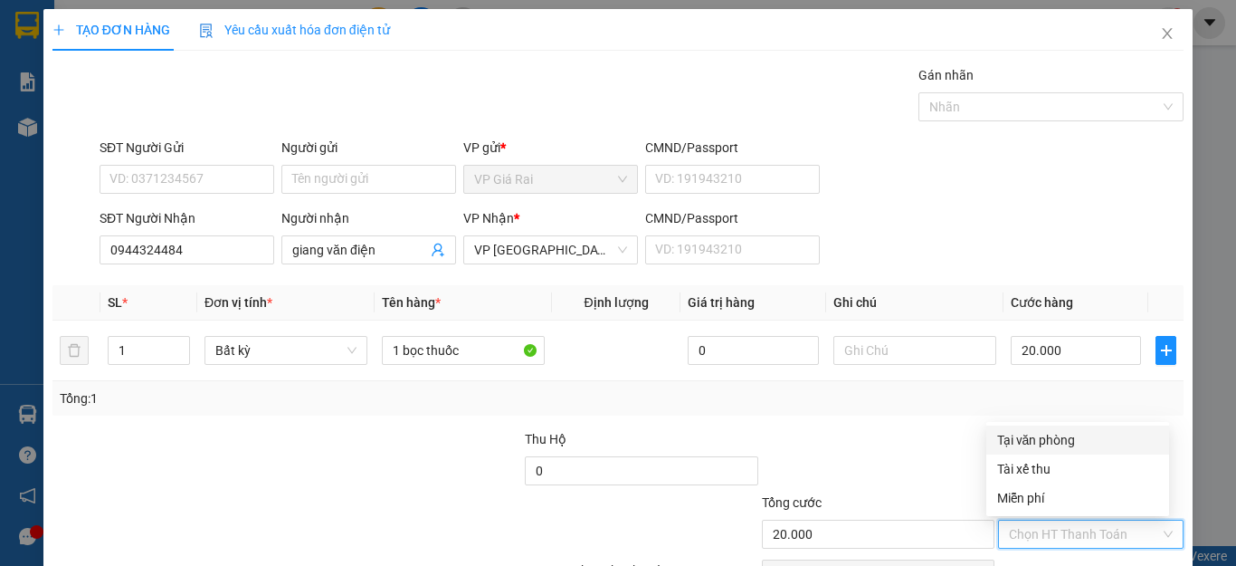
click at [1053, 438] on div "Tại văn phòng" at bounding box center [1077, 440] width 161 height 20
type input "0"
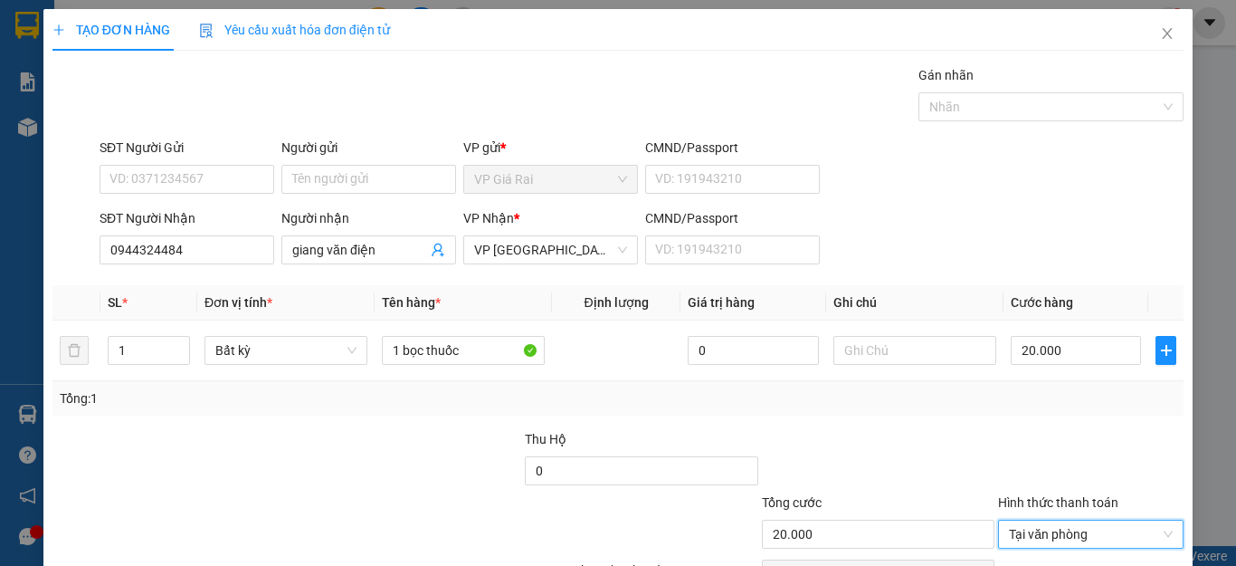
scroll to position [90, 0]
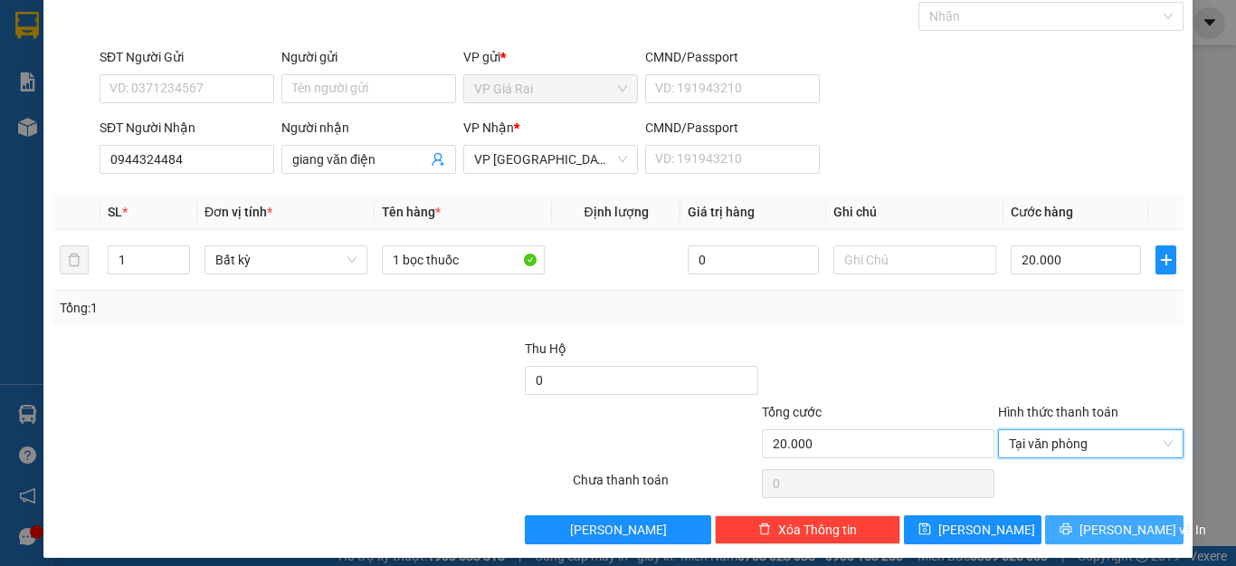
click at [1066, 522] on icon "printer" at bounding box center [1066, 528] width 13 height 13
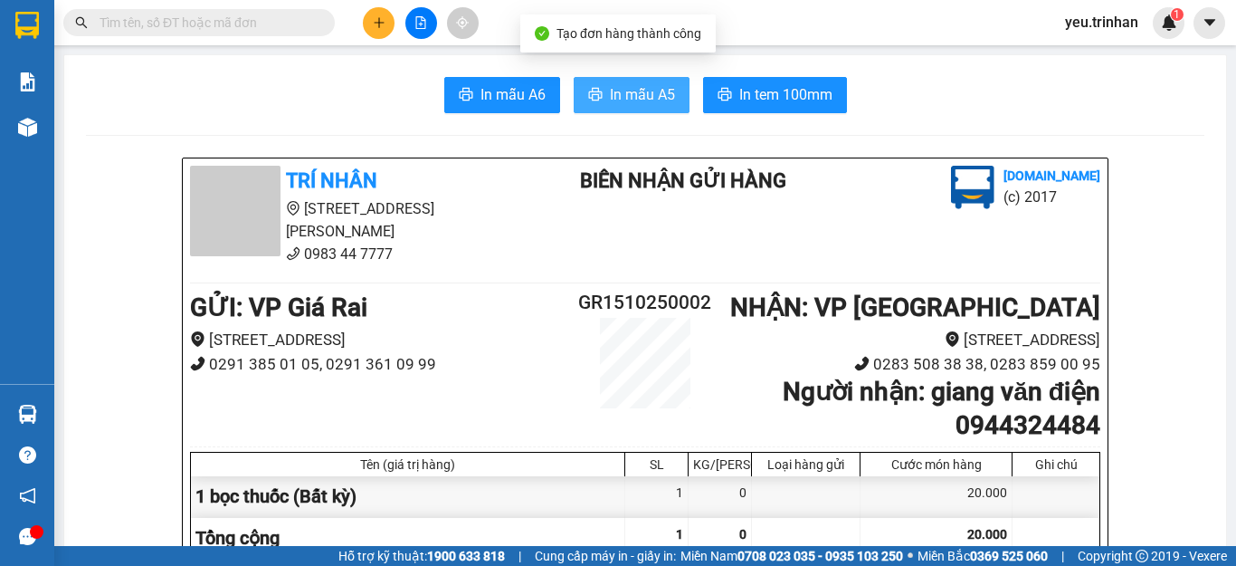
click at [614, 105] on span "In mẫu A5" at bounding box center [642, 94] width 65 height 23
